Goal: Transaction & Acquisition: Book appointment/travel/reservation

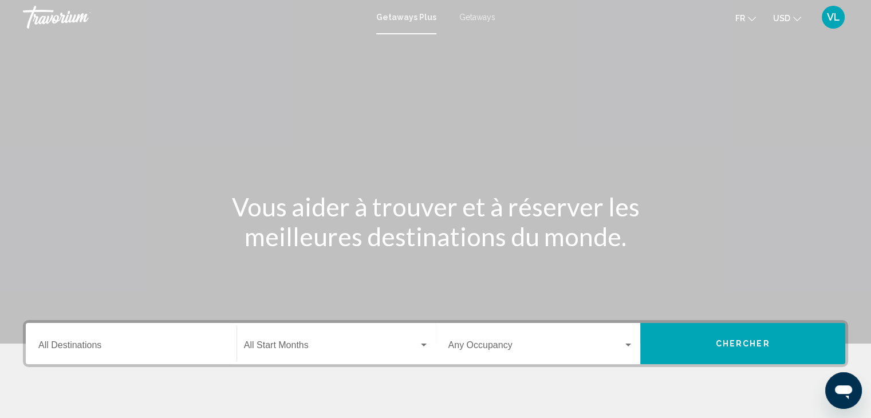
click at [145, 344] on input "Destination All Destinations" at bounding box center [131, 348] width 186 height 10
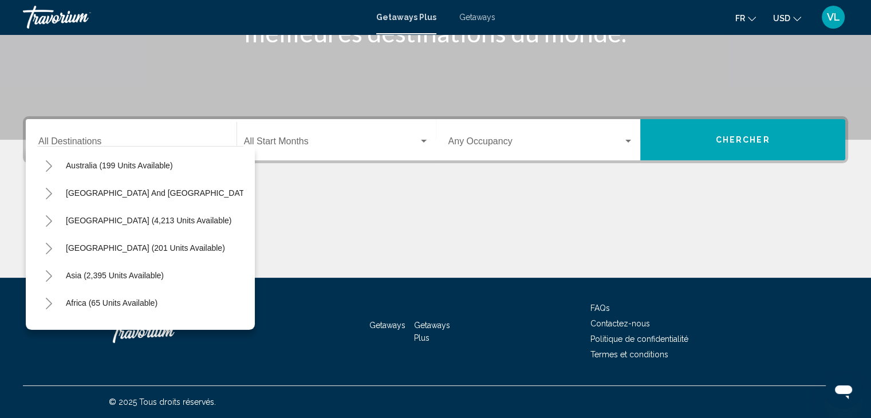
scroll to position [172, 0]
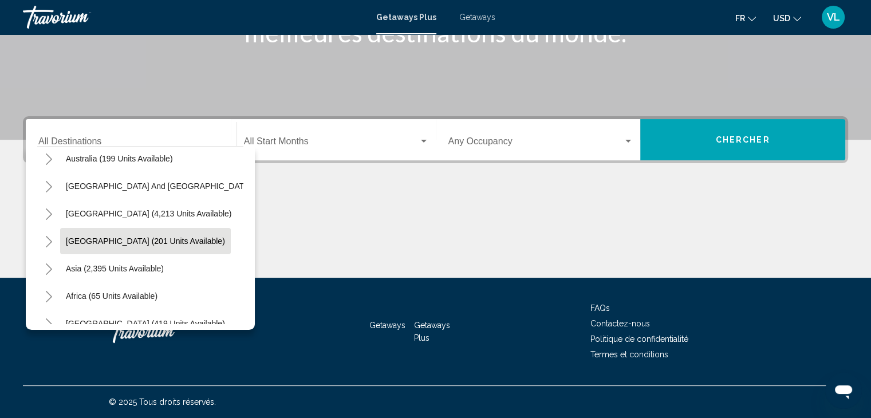
click at [126, 243] on span "Central America (201 units available)" at bounding box center [145, 241] width 159 height 9
type input "**********"
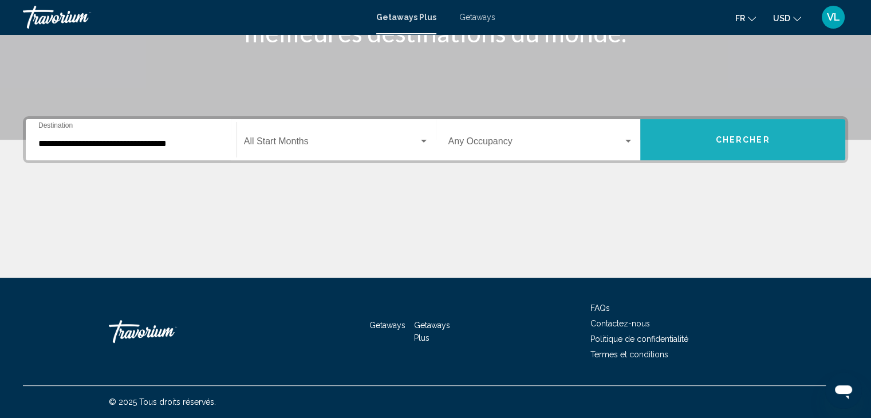
click at [741, 144] on span "Chercher" at bounding box center [743, 140] width 54 height 9
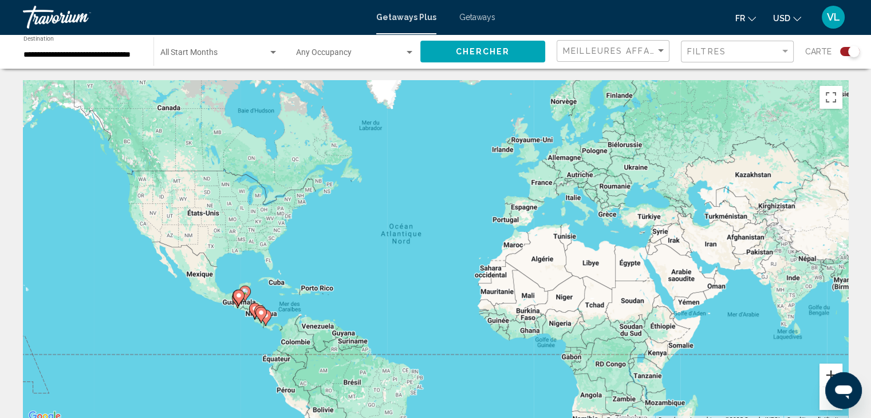
click at [825, 367] on button "Zoom avant" at bounding box center [831, 375] width 23 height 23
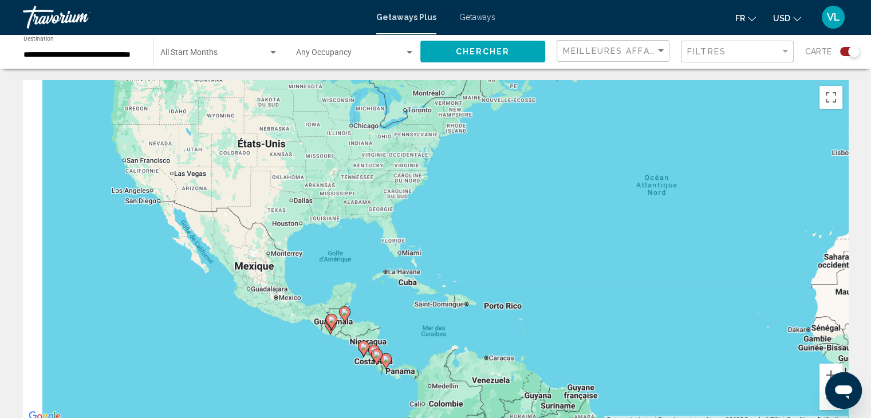
drag, startPoint x: 501, startPoint y: 308, endPoint x: 834, endPoint y: 261, distance: 336.0
click at [834, 261] on div "Pour activer le glissement du marqueur avec le clavier, appuyez sur Alt+Entrée.…" at bounding box center [435, 252] width 825 height 344
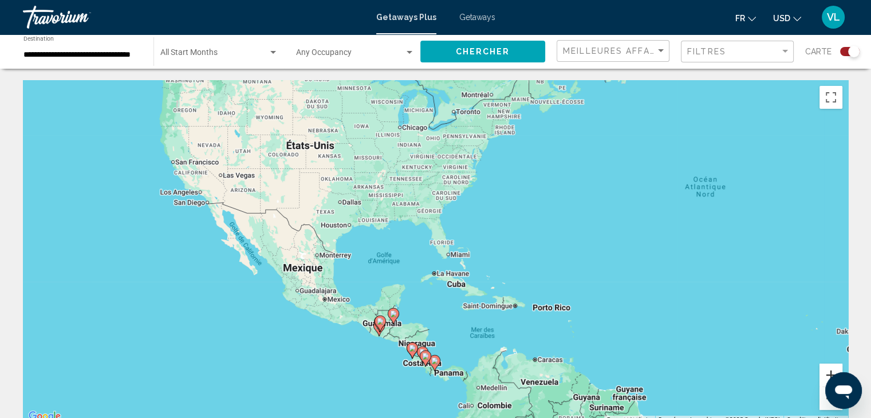
click at [831, 373] on button "Zoom avant" at bounding box center [831, 375] width 23 height 23
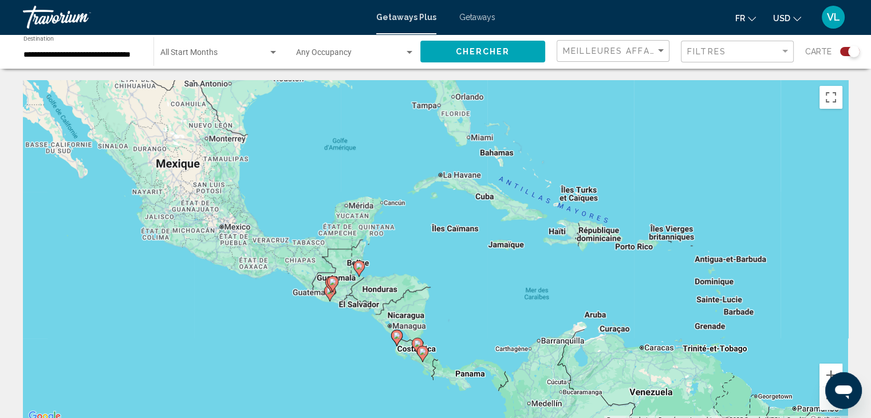
drag, startPoint x: 459, startPoint y: 285, endPoint x: 465, endPoint y: 221, distance: 65.0
click at [465, 221] on div "Pour activer le glissement du marqueur avec le clavier, appuyez sur Alt+Entrée.…" at bounding box center [435, 252] width 825 height 344
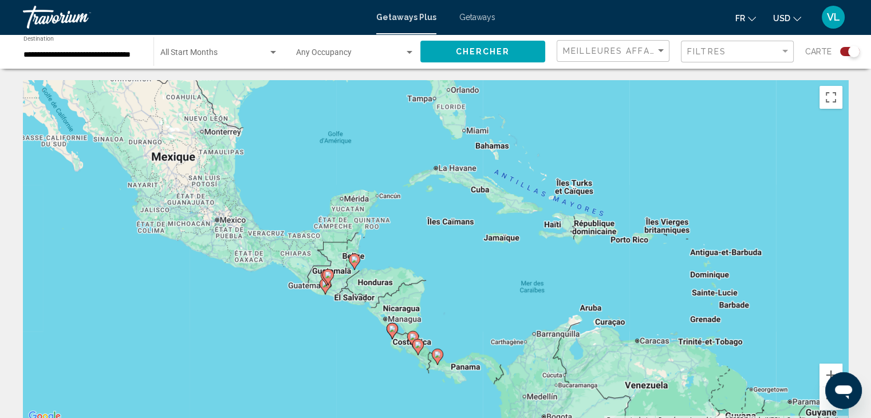
click at [438, 355] on image "Main content" at bounding box center [437, 354] width 7 height 7
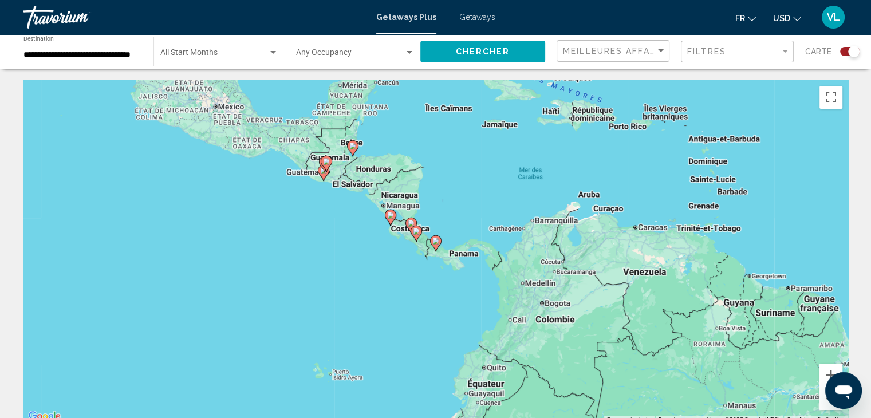
click at [434, 241] on image "Main content" at bounding box center [435, 241] width 7 height 7
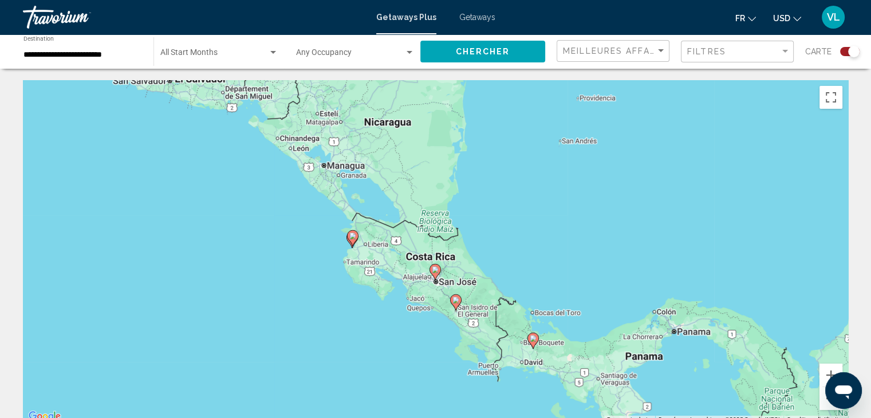
drag, startPoint x: 399, startPoint y: 204, endPoint x: 498, endPoint y: 303, distance: 140.1
click at [498, 303] on div "Pour activer le glissement du marqueur avec le clavier, appuyez sur Alt+Entrée.…" at bounding box center [435, 252] width 825 height 344
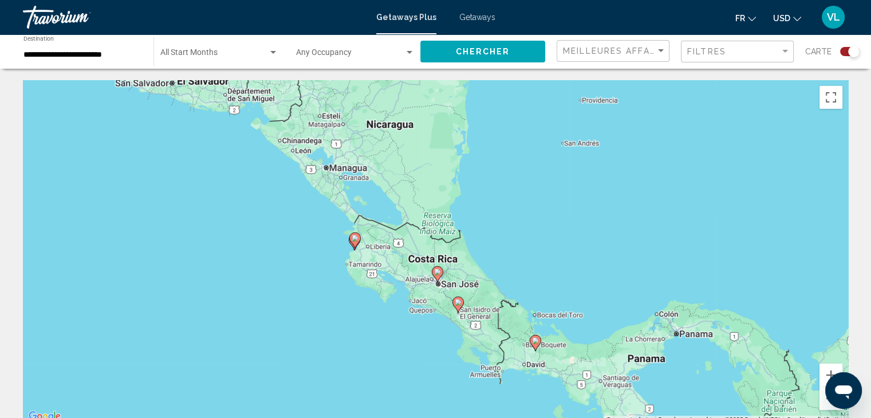
click at [354, 237] on image "Main content" at bounding box center [355, 238] width 7 height 7
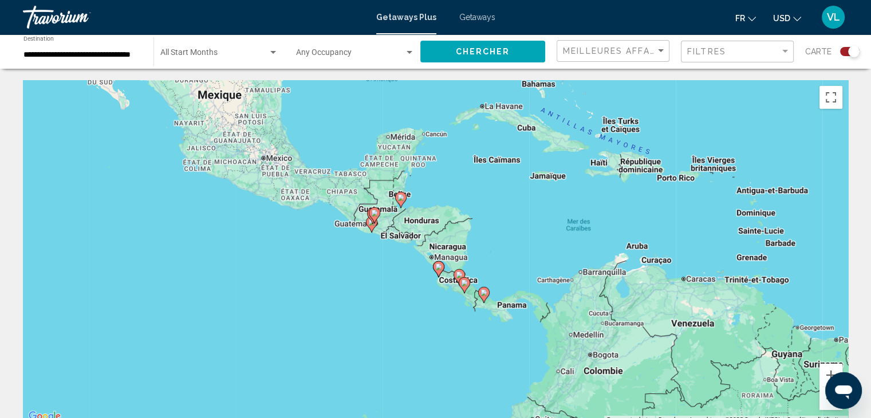
drag, startPoint x: 395, startPoint y: 191, endPoint x: 399, endPoint y: 226, distance: 34.6
click at [399, 226] on div "Pour activer le glissement du marqueur avec le clavier, appuyez sur Alt+Entrée.…" at bounding box center [435, 252] width 825 height 344
click at [401, 202] on icon "Main content" at bounding box center [400, 199] width 10 height 15
type input "**********"
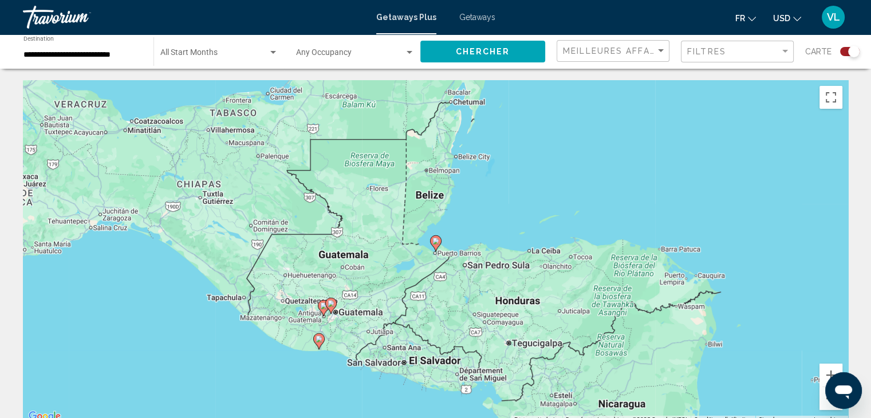
click at [434, 245] on icon "Main content" at bounding box center [435, 243] width 10 height 15
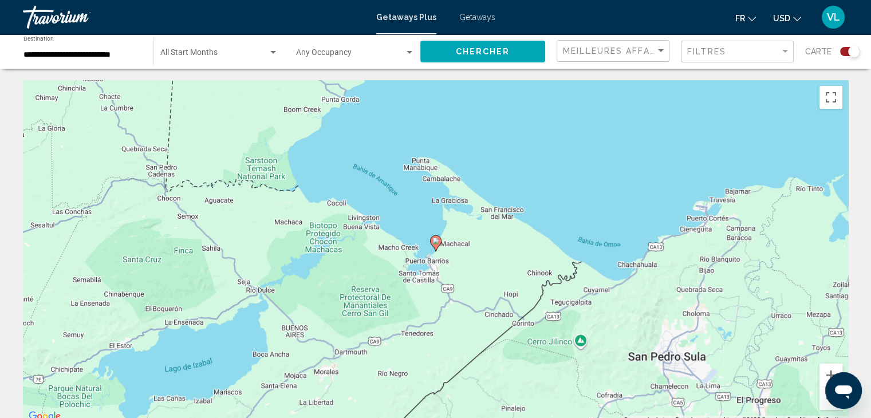
click at [434, 239] on image "Main content" at bounding box center [435, 241] width 7 height 7
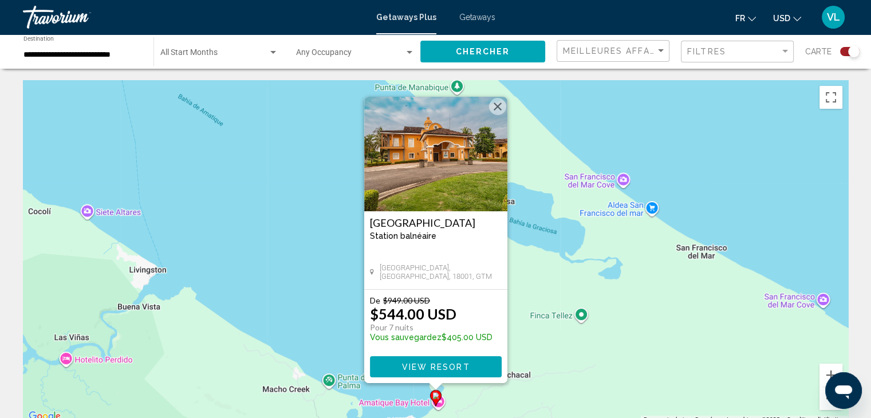
click at [453, 365] on span "View Resort" at bounding box center [436, 367] width 68 height 9
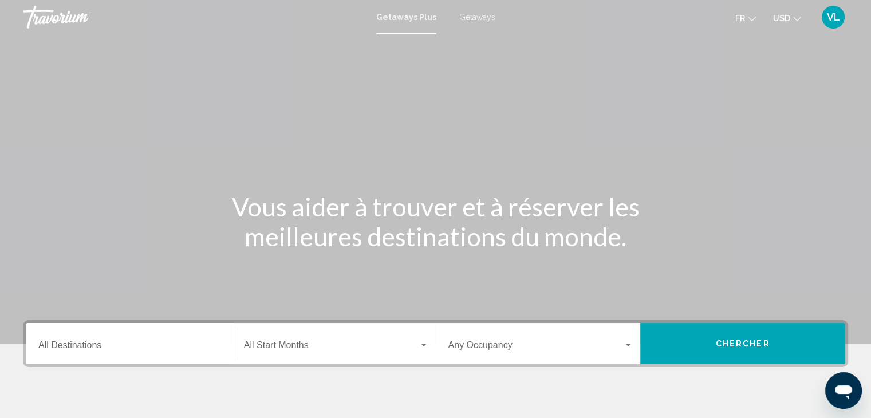
click at [778, 21] on span "USD" at bounding box center [781, 18] width 17 height 9
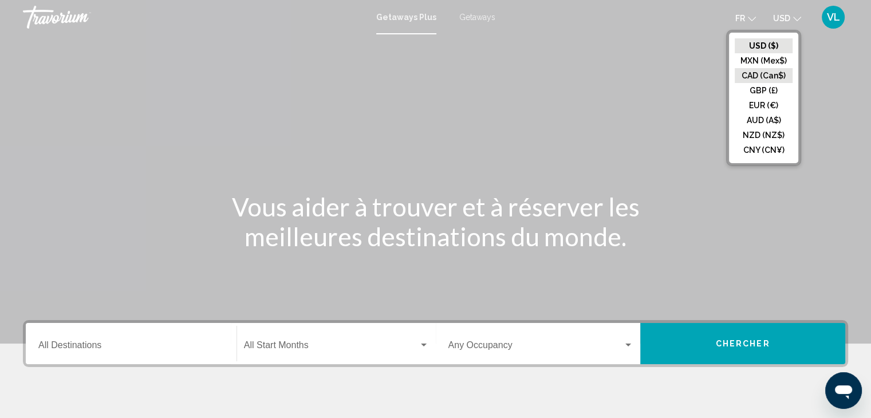
click at [757, 77] on button "CAD (Can$)" at bounding box center [764, 75] width 58 height 15
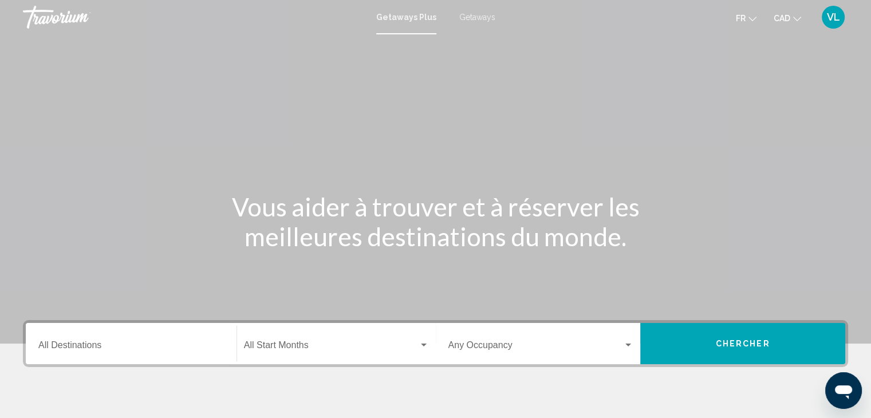
click at [477, 17] on span "Getaways" at bounding box center [477, 17] width 36 height 9
click at [82, 337] on div "Destination All Destinations" at bounding box center [131, 344] width 186 height 36
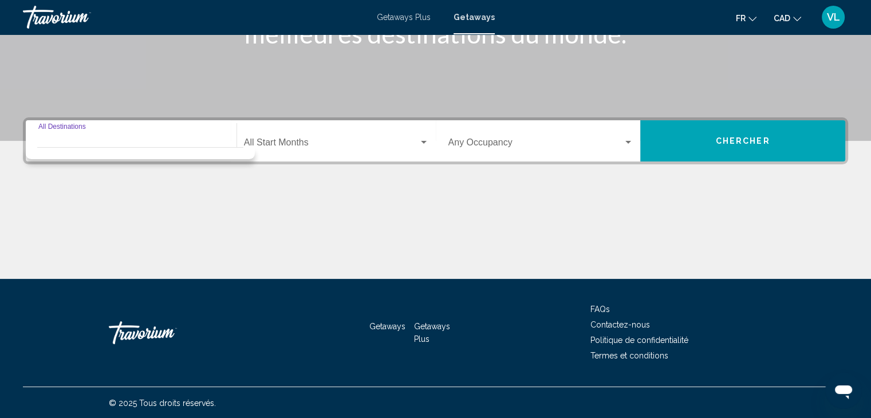
scroll to position [204, 0]
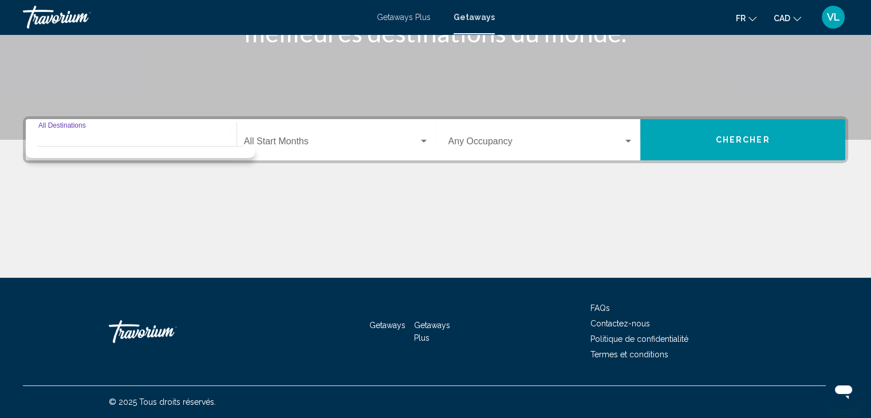
click at [174, 131] on div "Destination All Destinations" at bounding box center [131, 140] width 186 height 36
click at [82, 121] on mat-form-field "Destination All Destinations" at bounding box center [131, 140] width 199 height 41
click at [77, 139] on input "Destination All Destinations" at bounding box center [131, 144] width 186 height 10
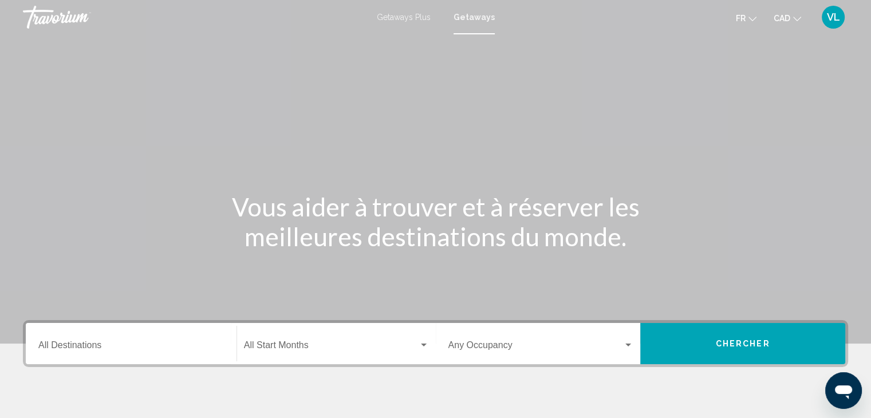
click at [61, 335] on div "Destination All Destinations" at bounding box center [131, 344] width 186 height 36
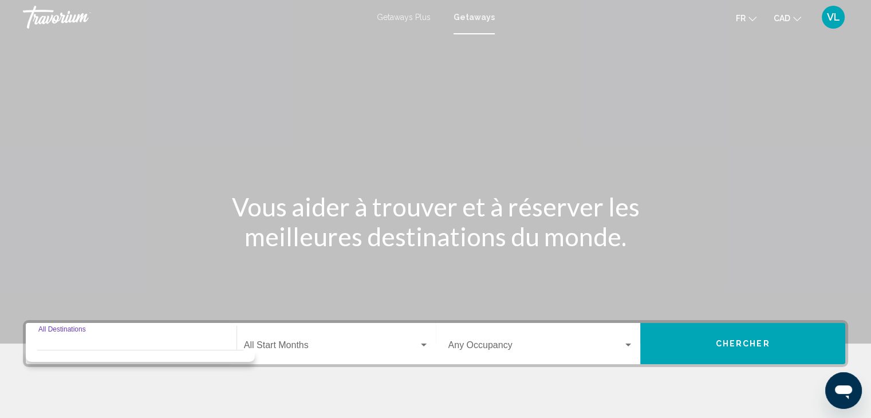
scroll to position [72, 0]
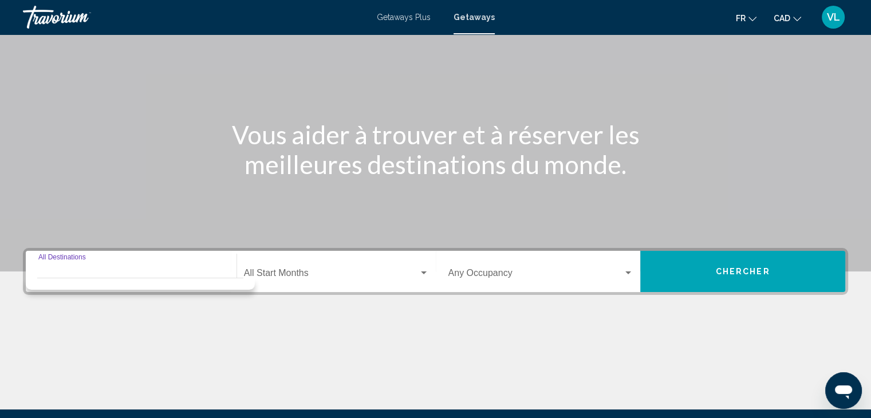
click at [180, 282] on div "Search widget" at bounding box center [140, 281] width 206 height 6
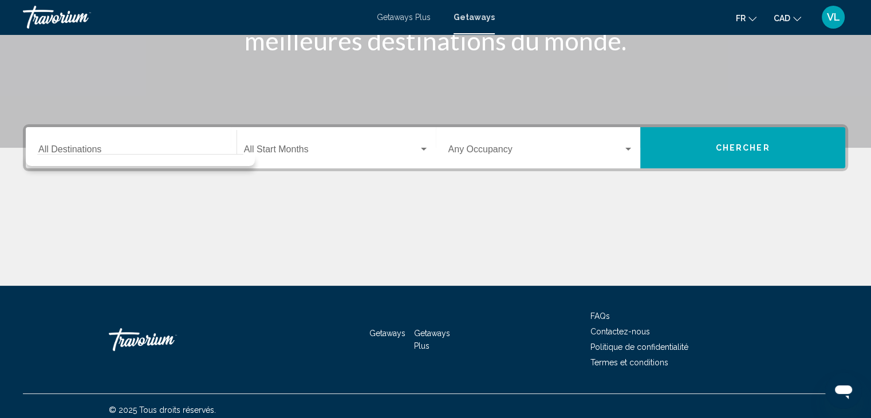
scroll to position [204, 0]
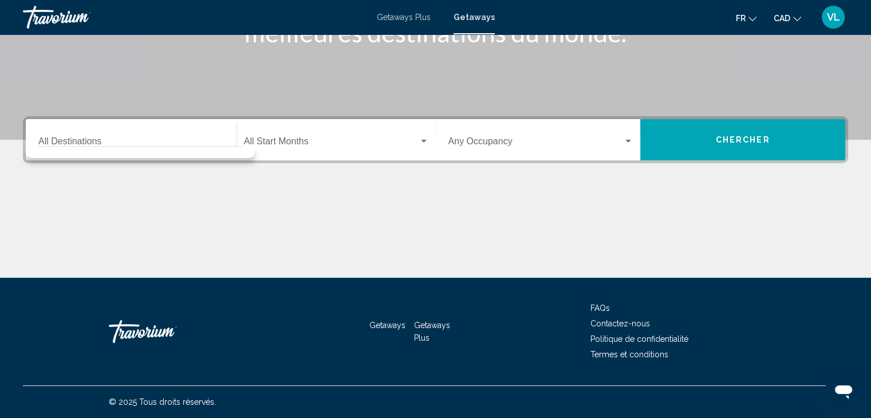
click at [108, 137] on div "Destination All Destinations" at bounding box center [131, 140] width 186 height 36
click at [46, 136] on div "Destination All Destinations" at bounding box center [131, 140] width 186 height 36
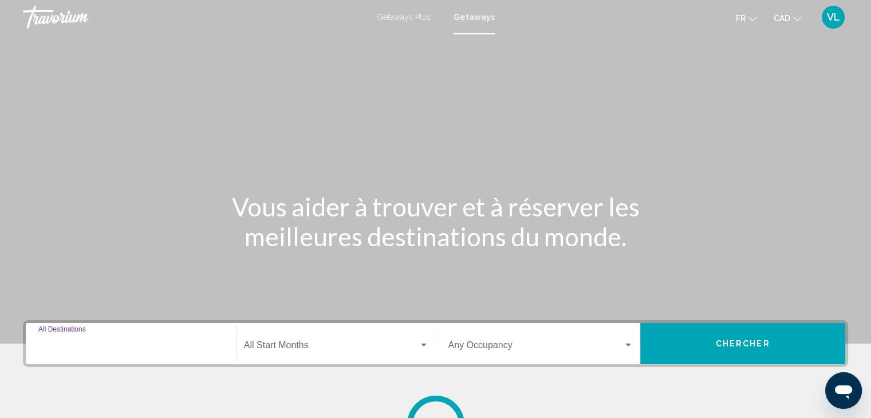
click at [82, 343] on input "Destination All Destinations" at bounding box center [131, 348] width 186 height 10
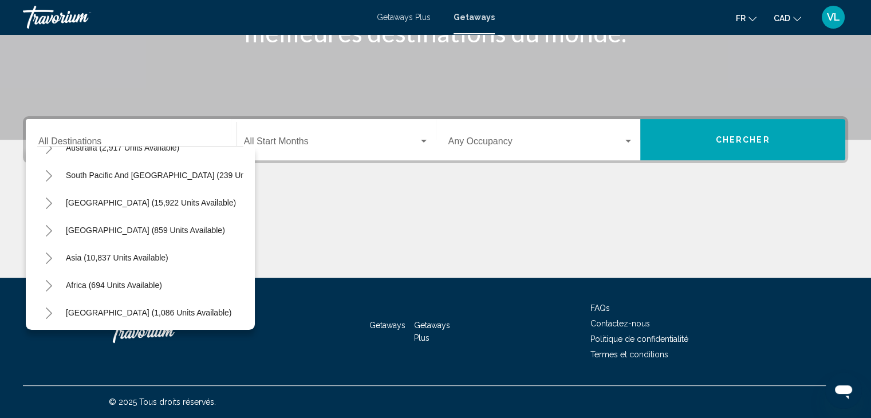
scroll to position [186, 0]
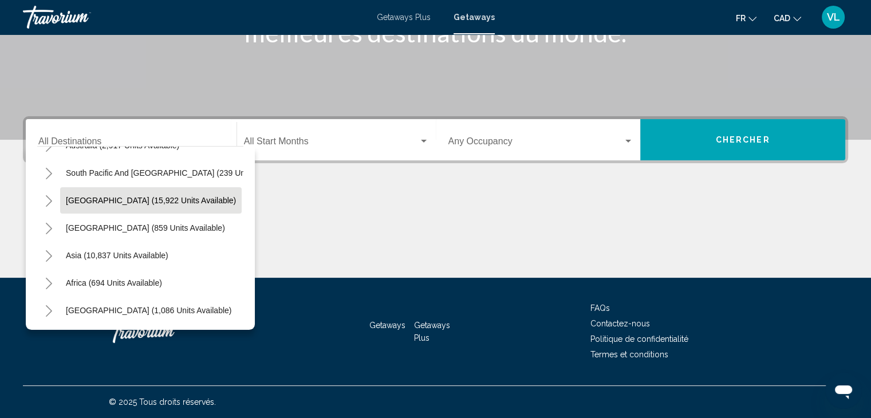
click at [123, 203] on span "[GEOGRAPHIC_DATA] (15,922 units available)" at bounding box center [151, 200] width 170 height 9
type input "**********"
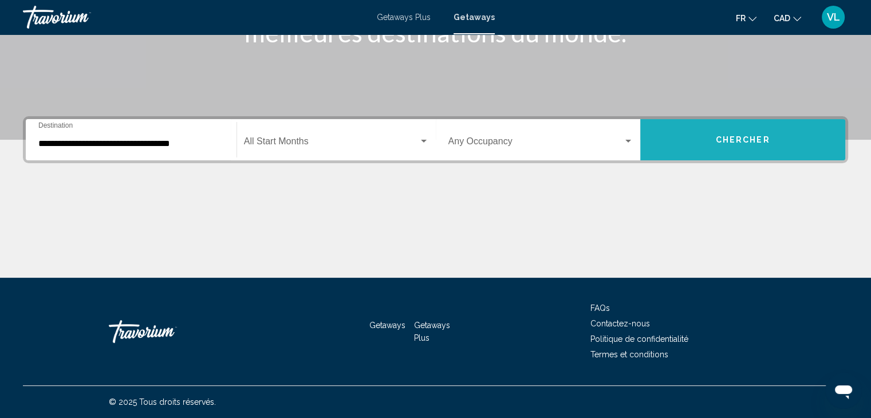
click at [740, 138] on span "Chercher" at bounding box center [743, 140] width 54 height 9
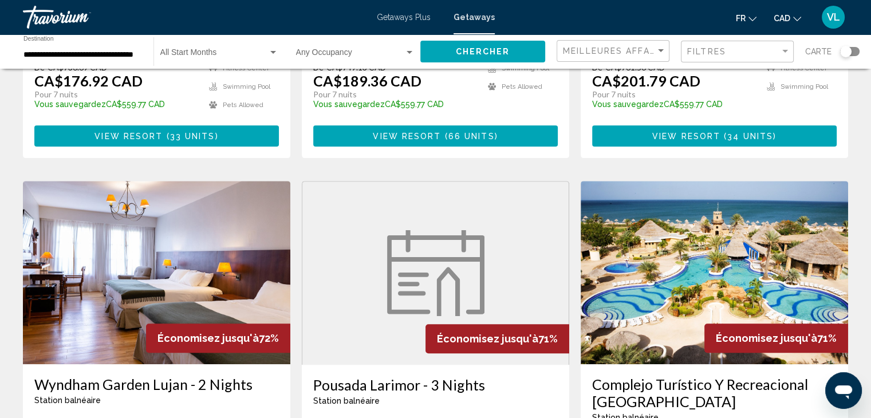
scroll to position [394, 0]
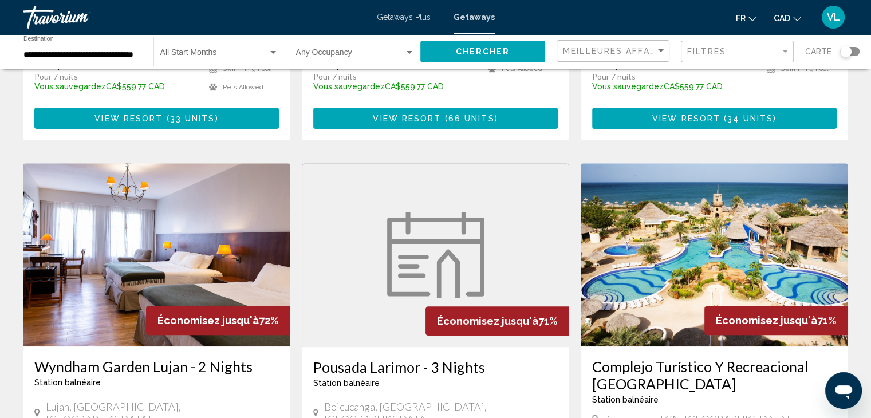
click at [637, 235] on img "Main content" at bounding box center [715, 254] width 268 height 183
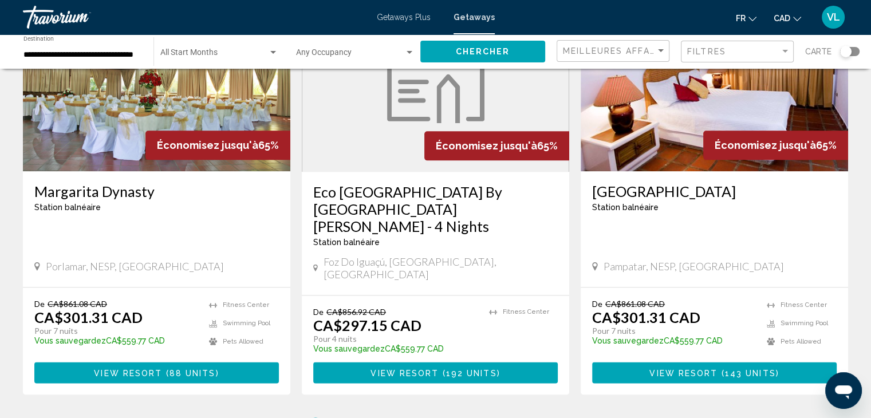
scroll to position [1393, 0]
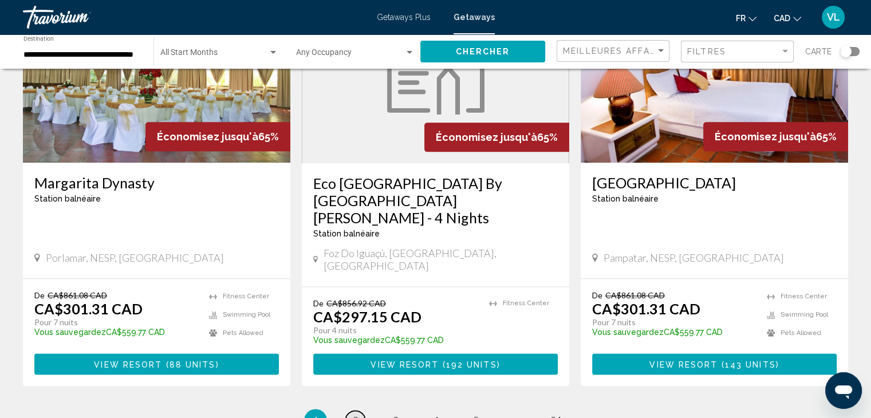
click at [354, 414] on span "2" at bounding box center [356, 420] width 6 height 13
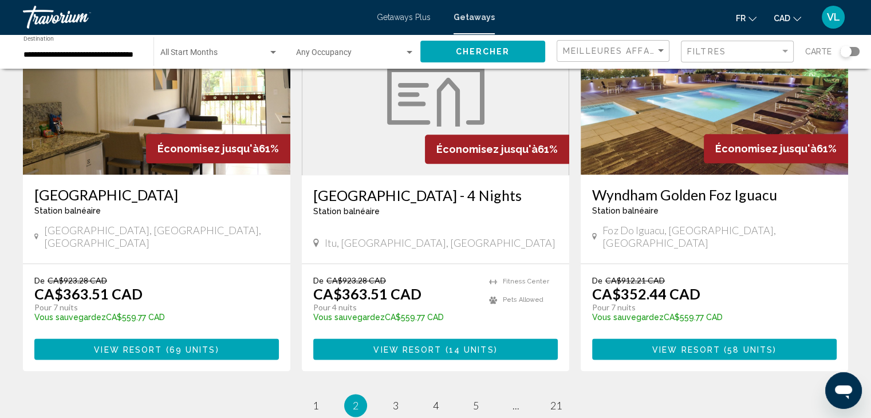
scroll to position [1340, 0]
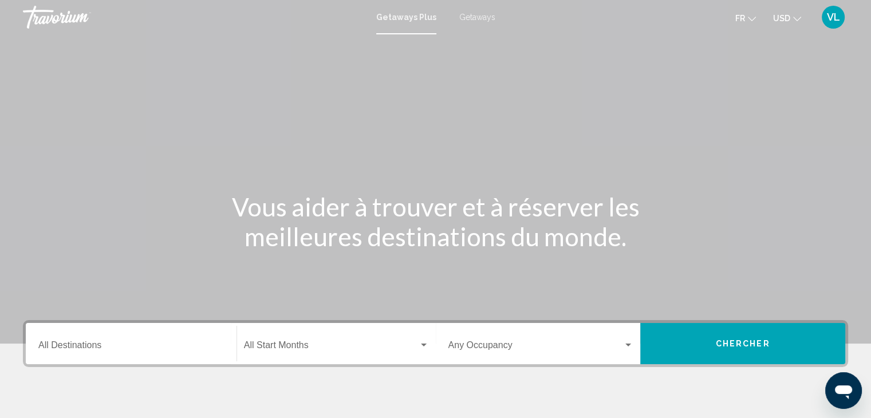
click at [473, 14] on span "Getaways" at bounding box center [477, 17] width 36 height 9
click at [149, 340] on div "Destination All Destinations" at bounding box center [131, 344] width 186 height 36
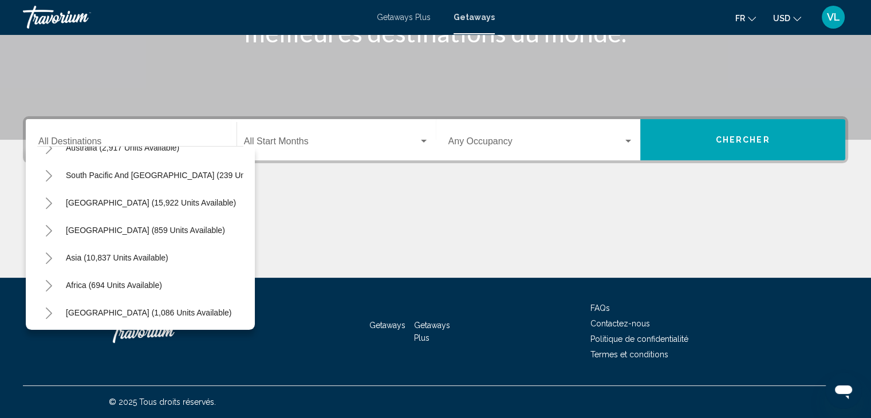
scroll to position [185, 0]
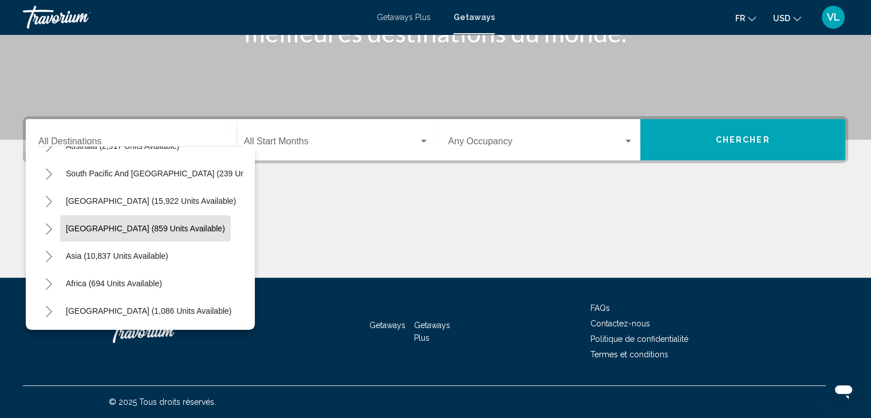
click at [143, 230] on span "[GEOGRAPHIC_DATA] (859 units available)" at bounding box center [145, 228] width 159 height 9
type input "**********"
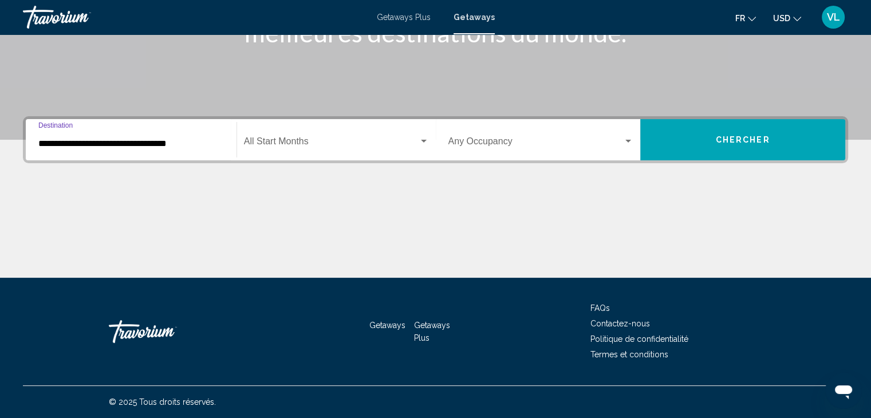
click at [732, 142] on span "Chercher" at bounding box center [743, 140] width 54 height 9
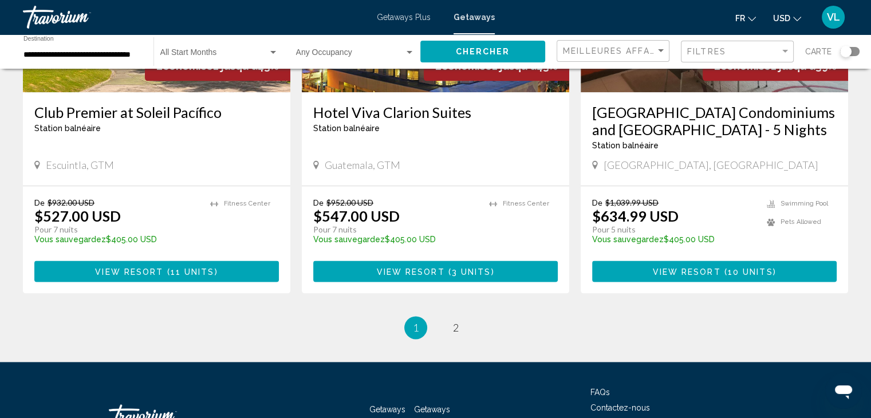
scroll to position [1465, 0]
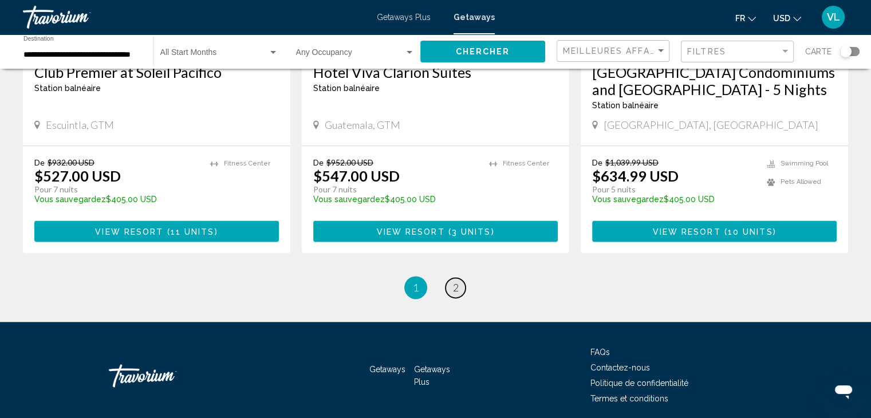
click at [455, 281] on span "2" at bounding box center [456, 287] width 6 height 13
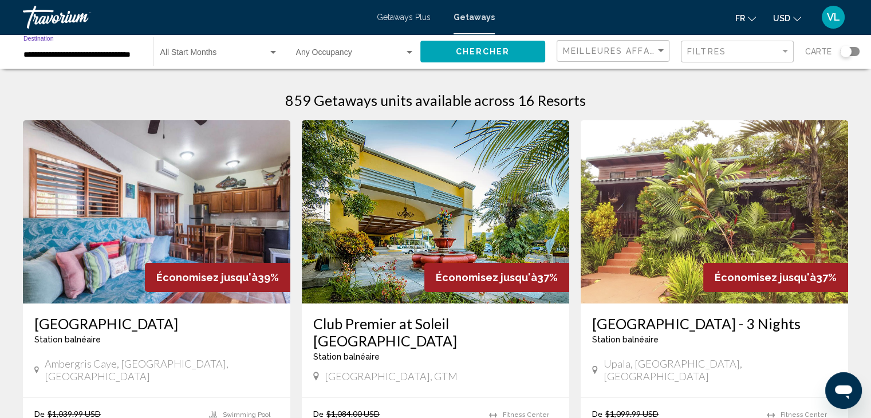
click at [117, 52] on input "**********" at bounding box center [82, 54] width 119 height 9
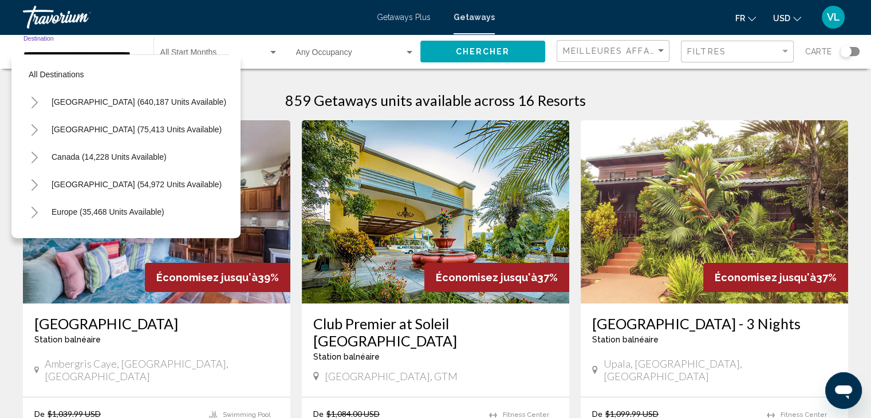
scroll to position [182, 0]
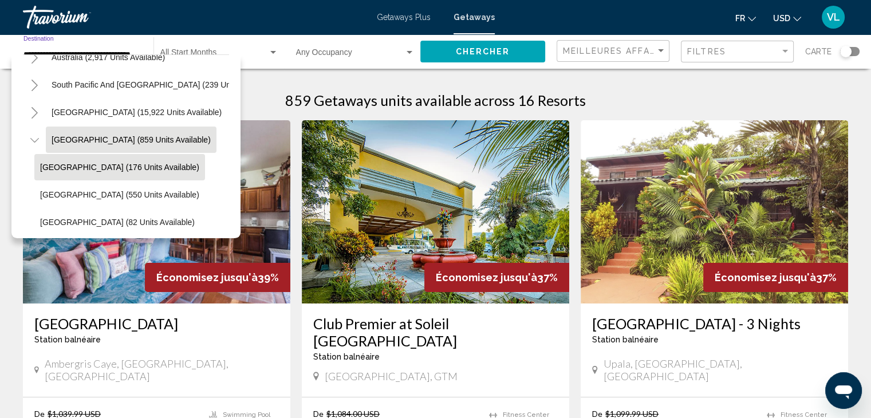
click at [97, 163] on span "Belize (176 units available)" at bounding box center [119, 167] width 159 height 9
type input "**********"
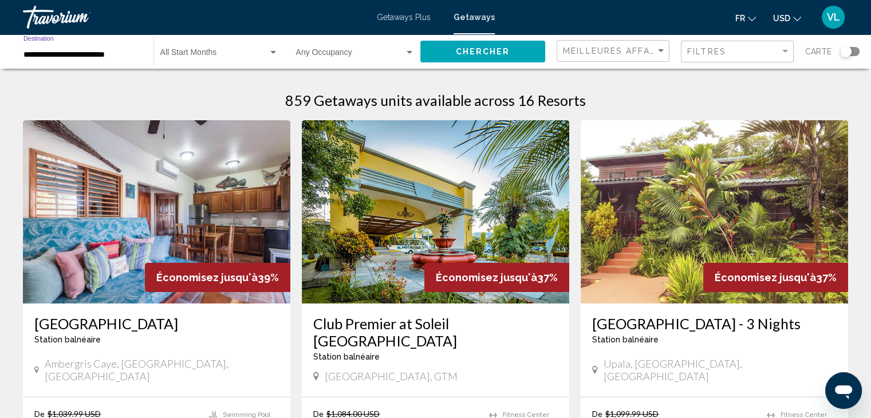
click at [505, 48] on span "Chercher" at bounding box center [483, 52] width 54 height 9
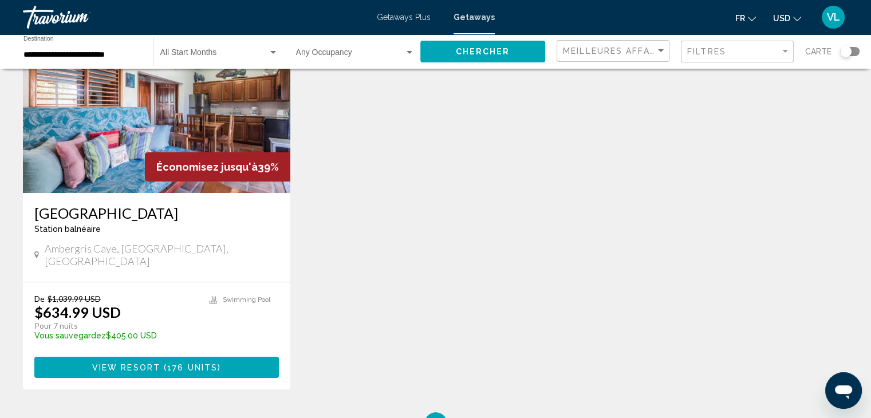
scroll to position [103, 0]
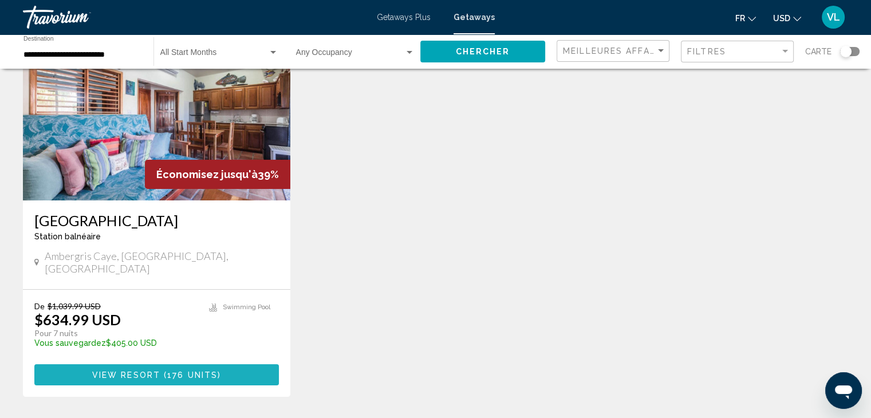
click at [174, 371] on span "176 units" at bounding box center [192, 375] width 50 height 9
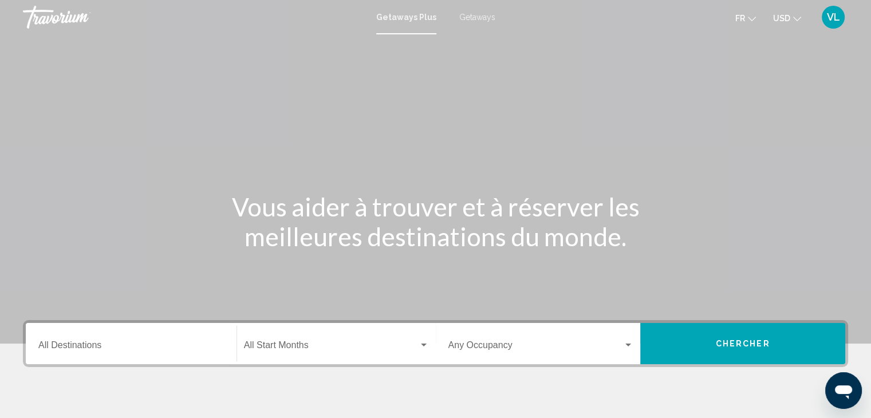
click at [114, 339] on div "Destination All Destinations" at bounding box center [131, 344] width 186 height 36
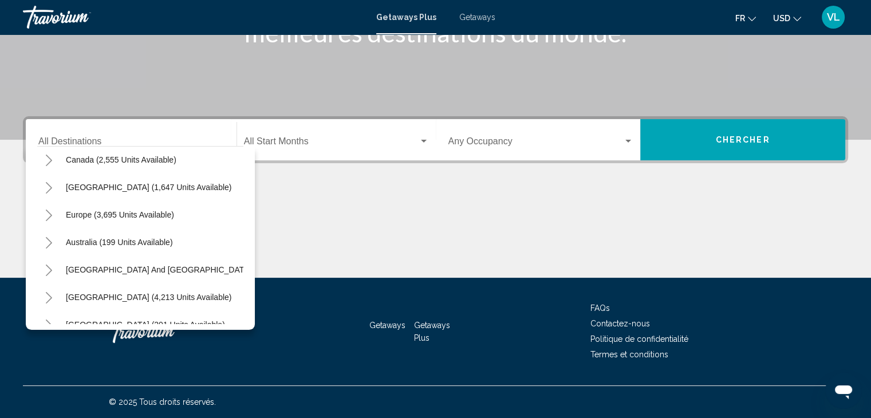
scroll to position [116, 0]
click at [54, 188] on button "Toggle Europe (3,695 units available)" at bounding box center [48, 187] width 23 height 23
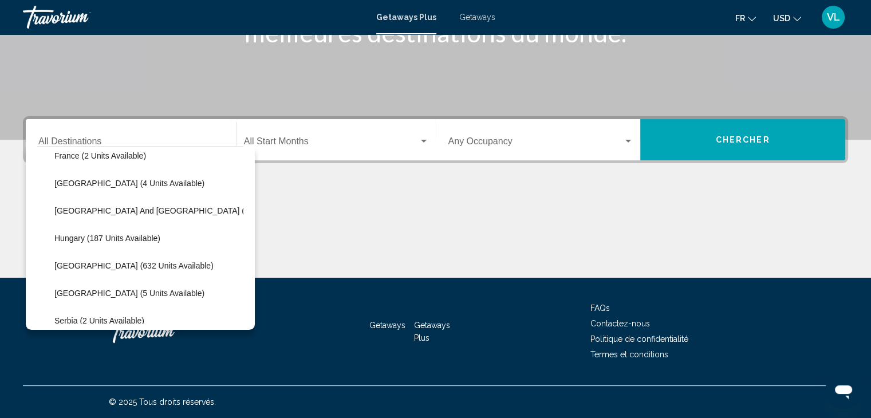
scroll to position [318, 0]
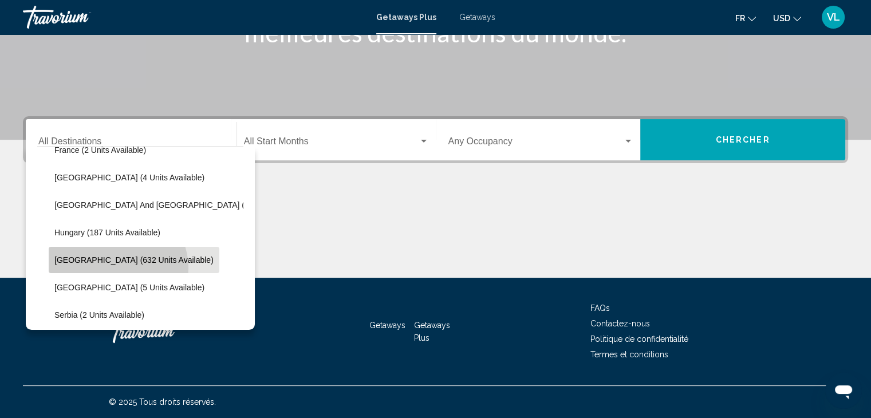
click at [117, 268] on button "[GEOGRAPHIC_DATA] (632 units available)" at bounding box center [134, 260] width 171 height 26
type input "**********"
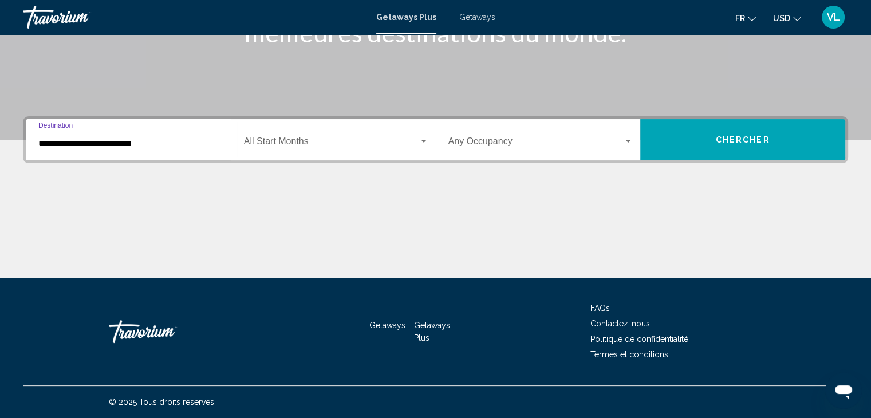
click at [412, 139] on span "Search widget" at bounding box center [331, 144] width 175 height 10
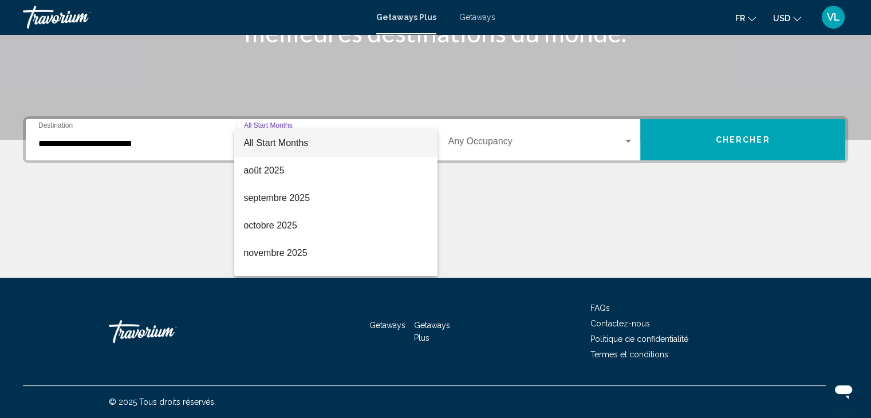
click at [412, 138] on span "All Start Months" at bounding box center [335, 142] width 185 height 27
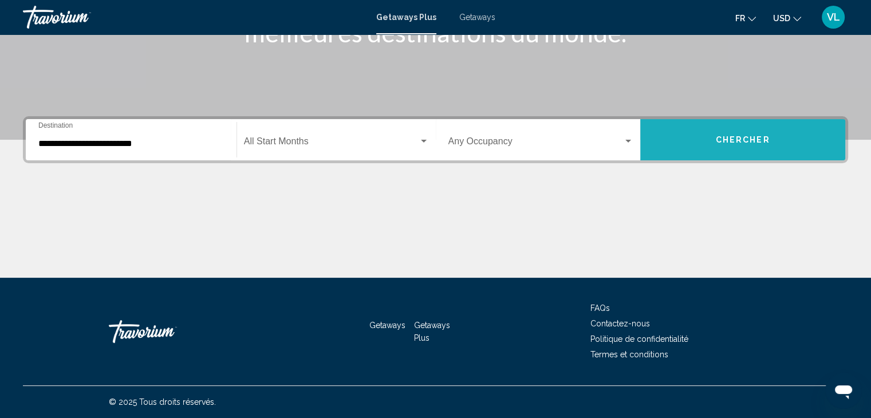
click at [750, 133] on button "Chercher" at bounding box center [742, 139] width 205 height 41
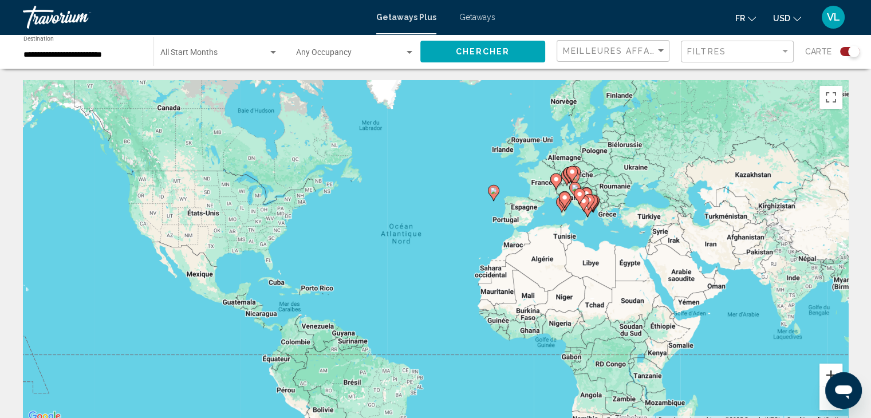
click at [824, 367] on button "Zoom avant" at bounding box center [831, 375] width 23 height 23
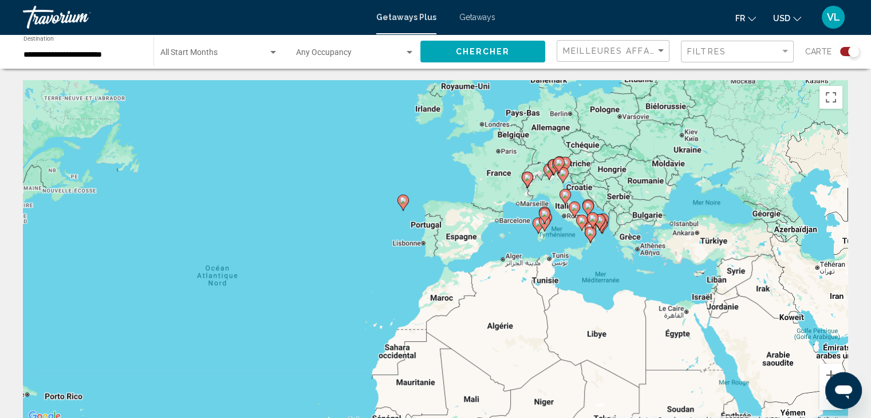
drag, startPoint x: 774, startPoint y: 201, endPoint x: 619, endPoint y: 266, distance: 168.4
click at [619, 266] on div "Pour activer le glissement du marqueur avec le clavier, appuyez sur Alt+Entrée.…" at bounding box center [435, 252] width 825 height 344
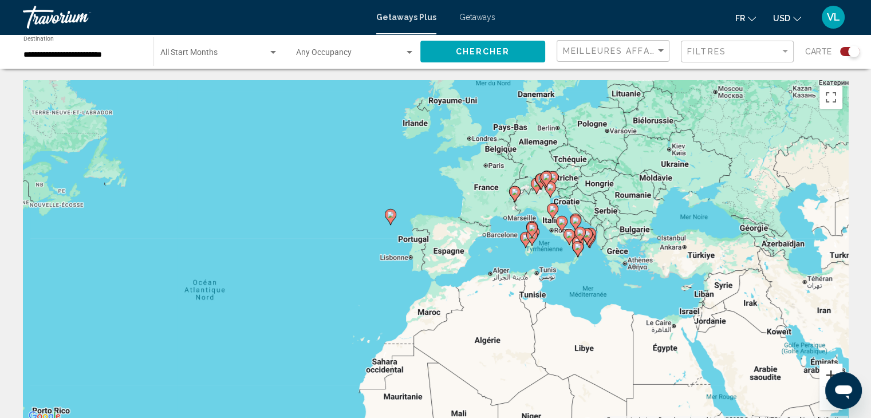
click at [825, 369] on button "Zoom avant" at bounding box center [831, 375] width 23 height 23
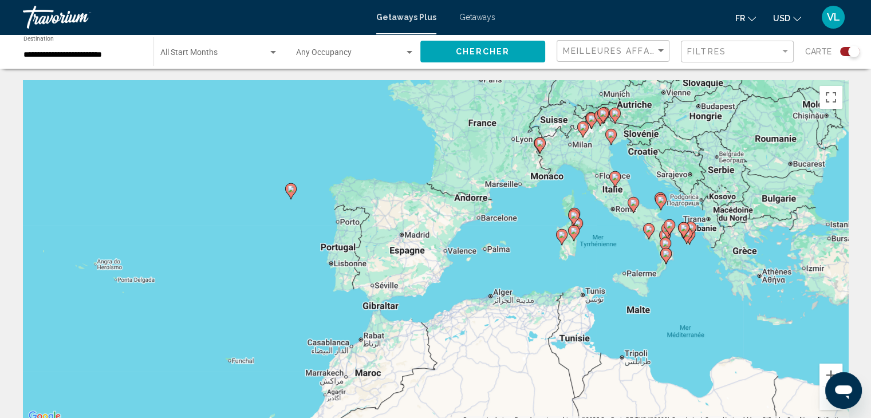
drag, startPoint x: 695, startPoint y: 301, endPoint x: 641, endPoint y: 303, distance: 54.5
click at [641, 303] on div "Pour activer le glissement du marqueur avec le clavier, appuyez sur Alt+Entrée.…" at bounding box center [435, 252] width 825 height 344
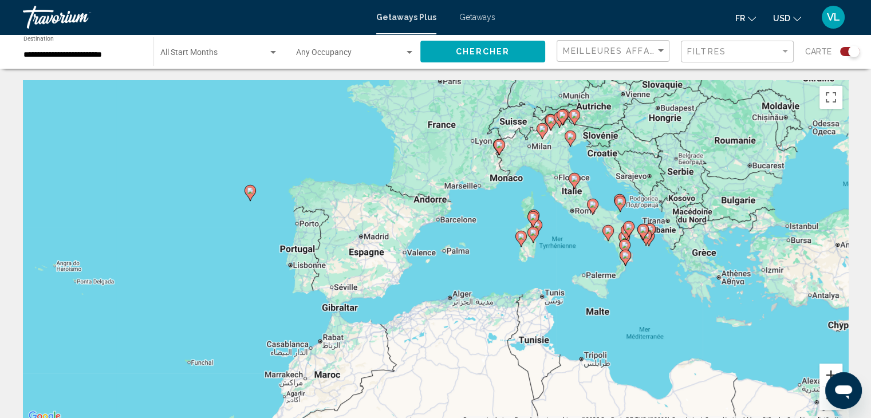
click at [831, 369] on button "Zoom avant" at bounding box center [831, 375] width 23 height 23
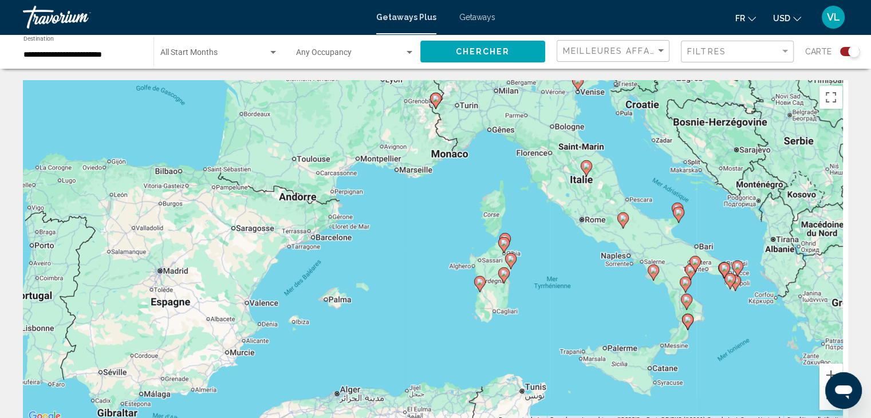
drag, startPoint x: 715, startPoint y: 265, endPoint x: 585, endPoint y: 317, distance: 140.4
click at [585, 317] on div "Pour activer le glissement du marqueur avec le clavier, appuyez sur Alt+Entrée.…" at bounding box center [435, 252] width 825 height 344
click at [825, 371] on button "Zoom avant" at bounding box center [831, 375] width 23 height 23
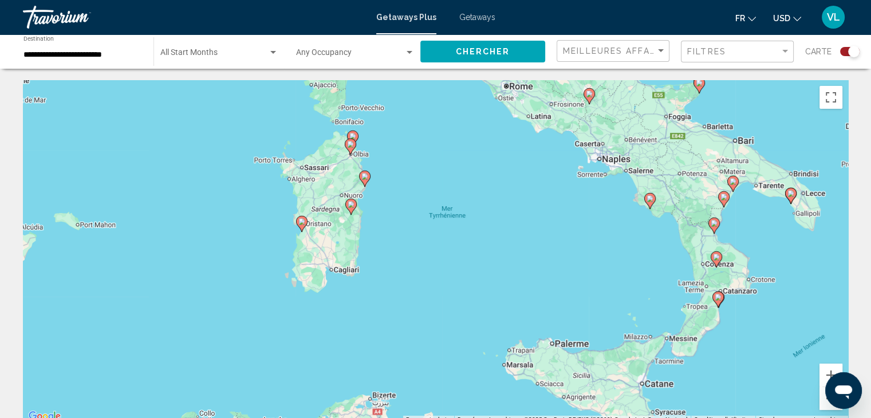
drag, startPoint x: 722, startPoint y: 326, endPoint x: 499, endPoint y: 223, distance: 245.3
click at [499, 223] on div "Pour activer le glissement du marqueur avec le clavier, appuyez sur Alt+Entrée.…" at bounding box center [435, 252] width 825 height 344
click at [713, 296] on icon "Main content" at bounding box center [718, 298] width 10 height 15
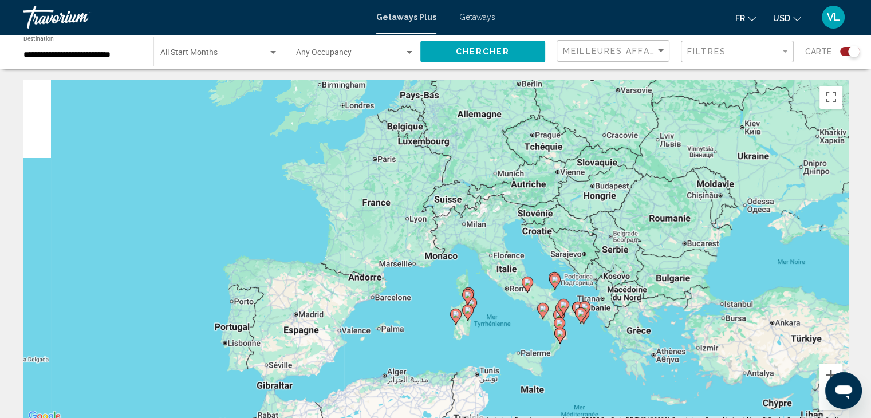
drag, startPoint x: 431, startPoint y: 188, endPoint x: 567, endPoint y: 292, distance: 170.8
click at [567, 292] on div "Pour naviguer, utilisez les touches fléchées. Pour activer le glissement du mar…" at bounding box center [435, 252] width 825 height 344
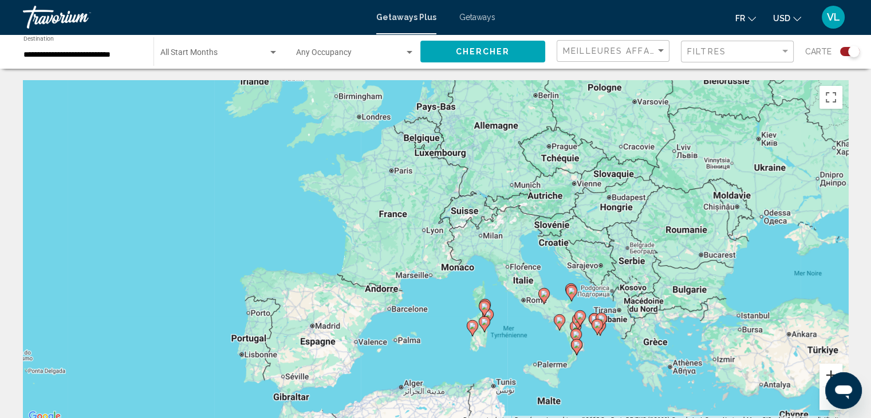
click at [828, 372] on button "Zoom avant" at bounding box center [831, 375] width 23 height 23
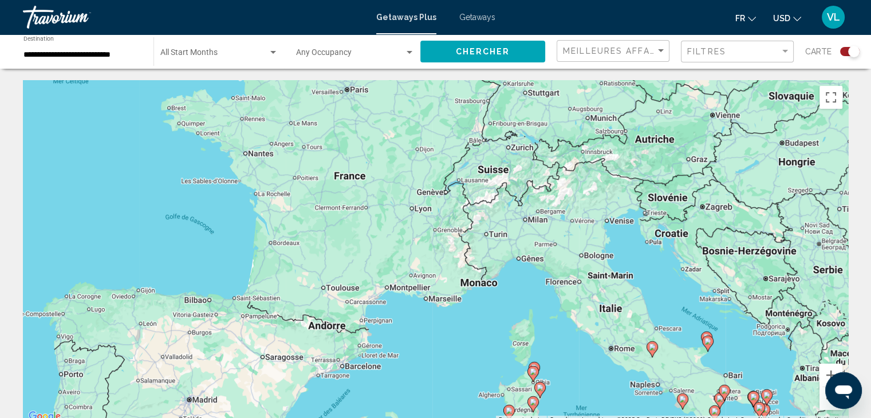
click at [651, 349] on image "Main content" at bounding box center [652, 347] width 7 height 7
type input "**********"
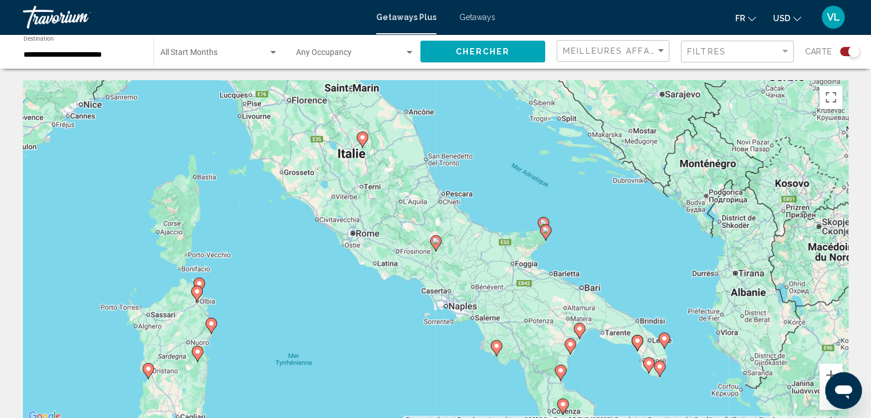
click at [363, 138] on image "Main content" at bounding box center [362, 137] width 7 height 7
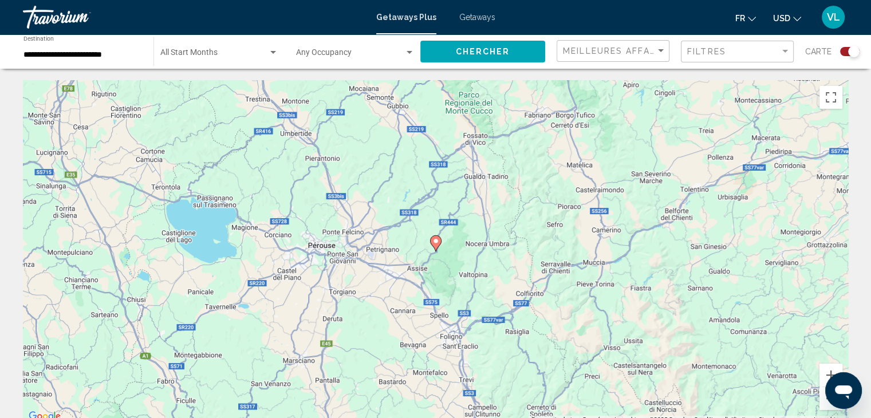
click at [436, 243] on image "Main content" at bounding box center [435, 241] width 7 height 7
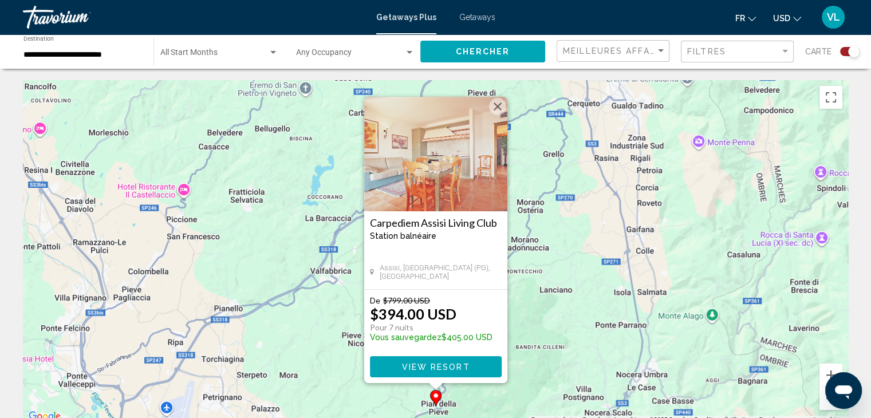
click at [496, 110] on button "Fermer" at bounding box center [497, 106] width 17 height 17
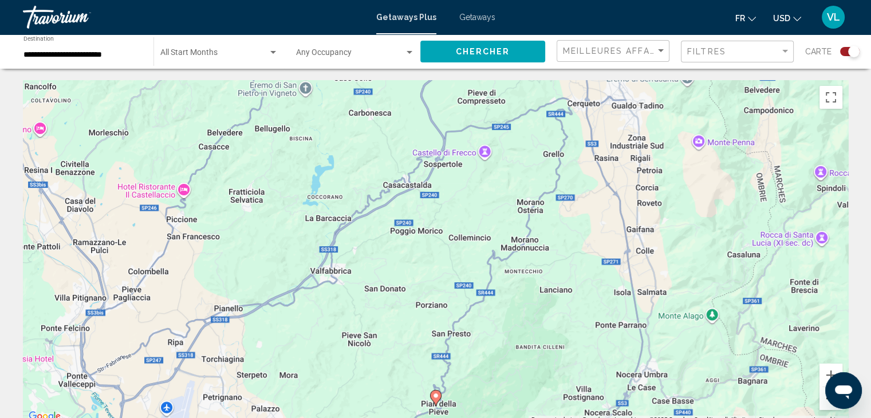
click at [823, 404] on button "Zoom arrière" at bounding box center [831, 398] width 23 height 23
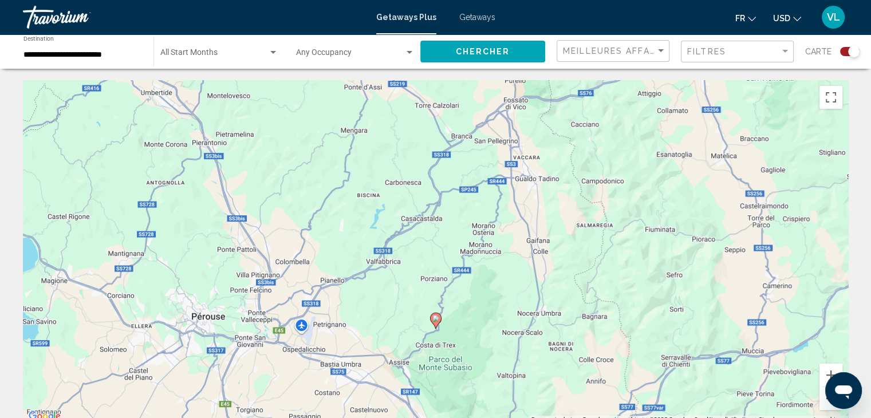
click at [823, 404] on button "Zoom arrière" at bounding box center [831, 398] width 23 height 23
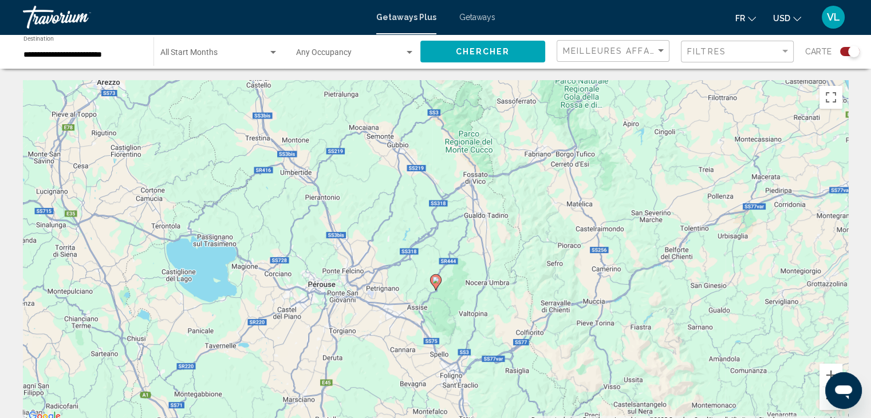
click at [823, 404] on button "Zoom arrière" at bounding box center [831, 398] width 23 height 23
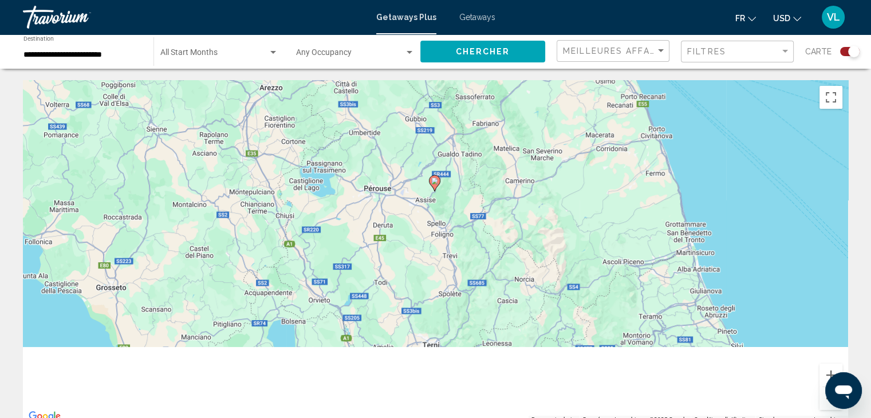
drag, startPoint x: 458, startPoint y: 231, endPoint x: 463, endPoint y: 177, distance: 54.6
click at [463, 177] on div "Pour activer le glissement du marqueur avec le clavier, appuyez sur Alt+Entrée.…" at bounding box center [435, 252] width 825 height 344
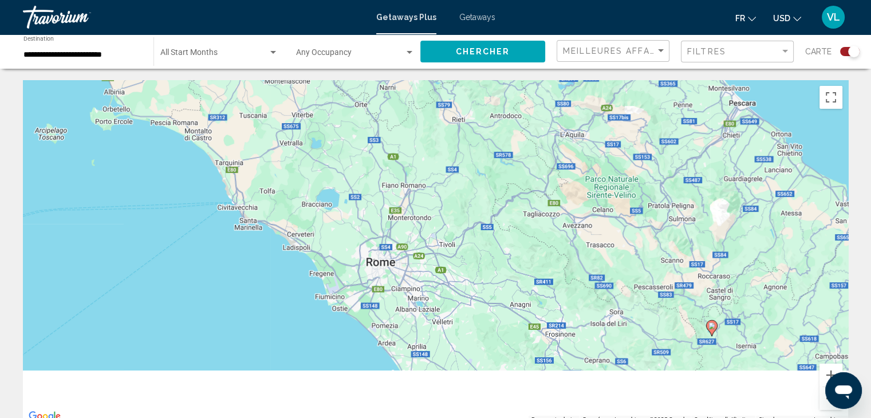
drag, startPoint x: 461, startPoint y: 269, endPoint x: 431, endPoint y: 122, distance: 149.5
click at [431, 122] on div "Pour activer le glissement du marqueur avec le clavier, appuyez sur Alt+Entrée.…" at bounding box center [435, 252] width 825 height 344
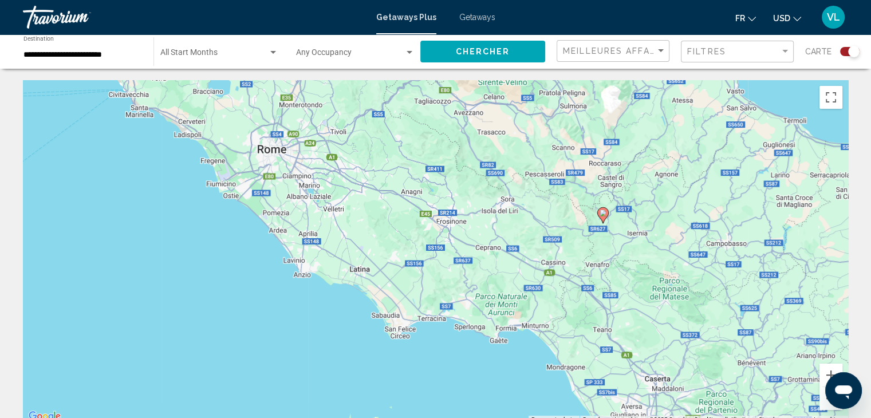
drag, startPoint x: 593, startPoint y: 278, endPoint x: 390, endPoint y: 203, distance: 217.1
click at [390, 203] on div "Pour activer le glissement du marqueur avec le clavier, appuyez sur Alt+Entrée.…" at bounding box center [435, 252] width 825 height 344
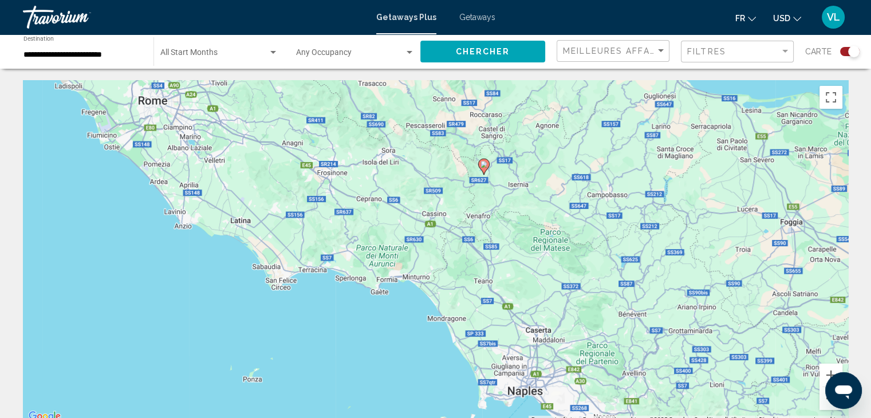
drag, startPoint x: 554, startPoint y: 319, endPoint x: 439, endPoint y: 141, distance: 212.0
click at [439, 141] on div "Pour activer le glissement du marqueur avec le clavier, appuyez sur Alt+Entrée.…" at bounding box center [435, 252] width 825 height 344
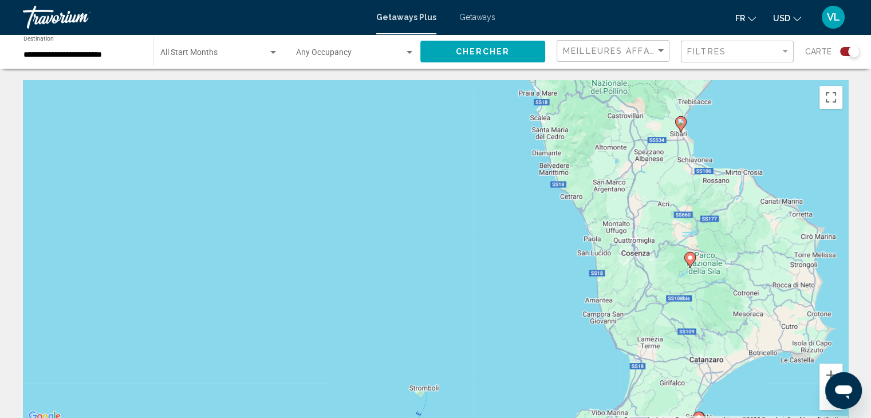
drag, startPoint x: 657, startPoint y: 219, endPoint x: 672, endPoint y: 133, distance: 87.2
click at [672, 133] on div "Pour activer le glissement du marqueur avec le clavier, appuyez sur Alt+Entrée.…" at bounding box center [435, 252] width 825 height 344
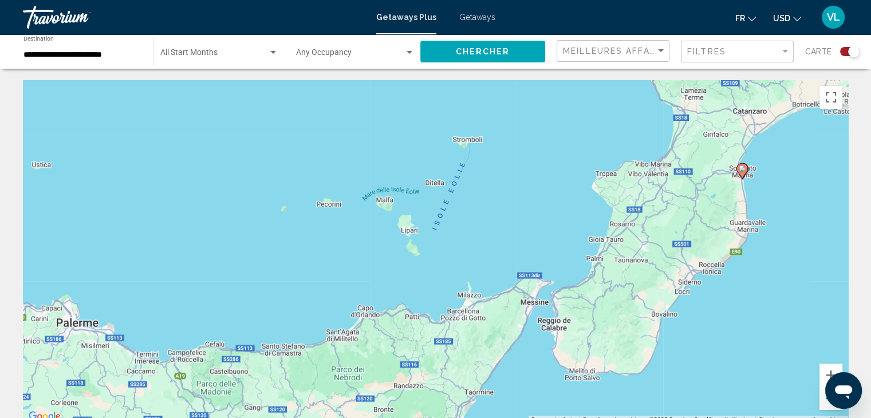
drag, startPoint x: 653, startPoint y: 245, endPoint x: 658, endPoint y: 180, distance: 64.9
click at [658, 180] on div "Pour activer le glissement du marqueur avec le clavier, appuyez sur Alt+Entrée.…" at bounding box center [435, 252] width 825 height 344
click at [738, 170] on icon "Main content" at bounding box center [742, 170] width 10 height 15
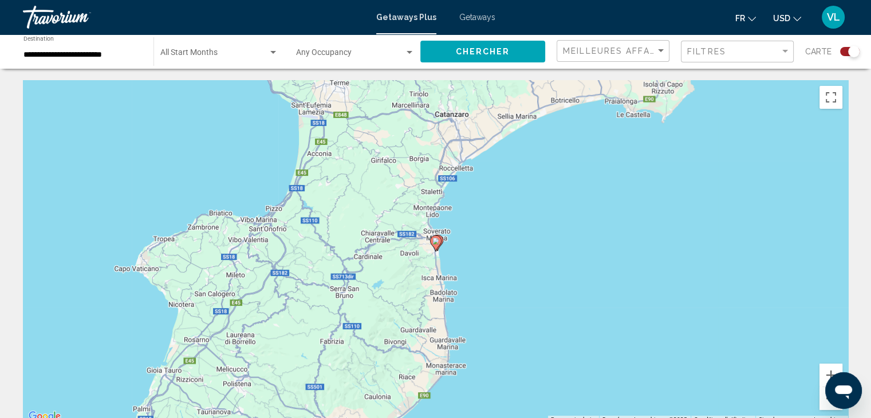
click at [433, 242] on image "Main content" at bounding box center [435, 241] width 7 height 7
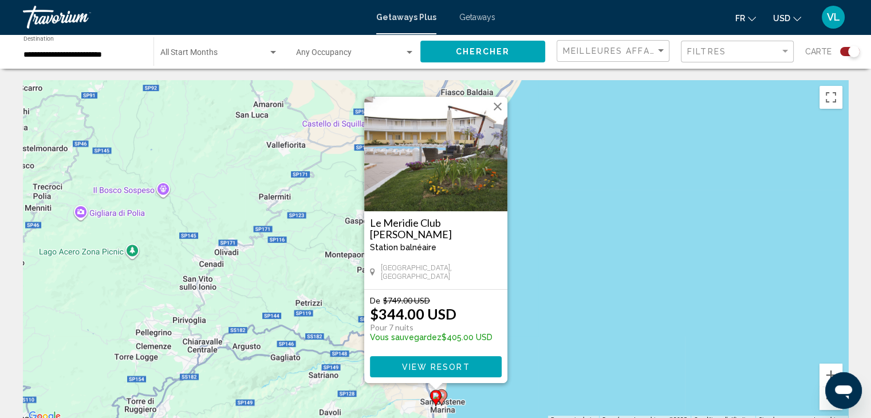
click at [497, 106] on button "Fermer" at bounding box center [497, 106] width 17 height 17
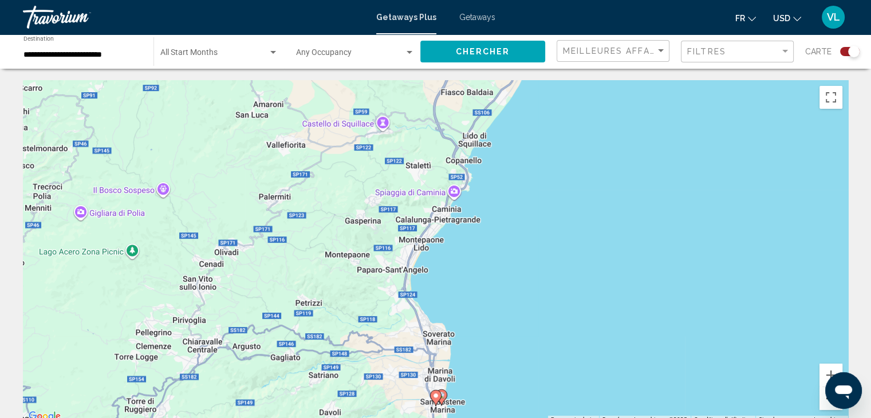
click at [824, 405] on button "Zoom arrière" at bounding box center [831, 398] width 23 height 23
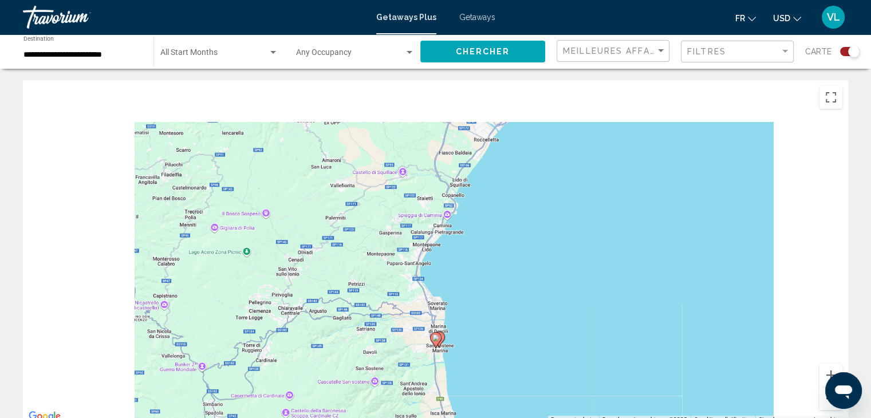
click at [824, 405] on button "Zoom arrière" at bounding box center [831, 398] width 23 height 23
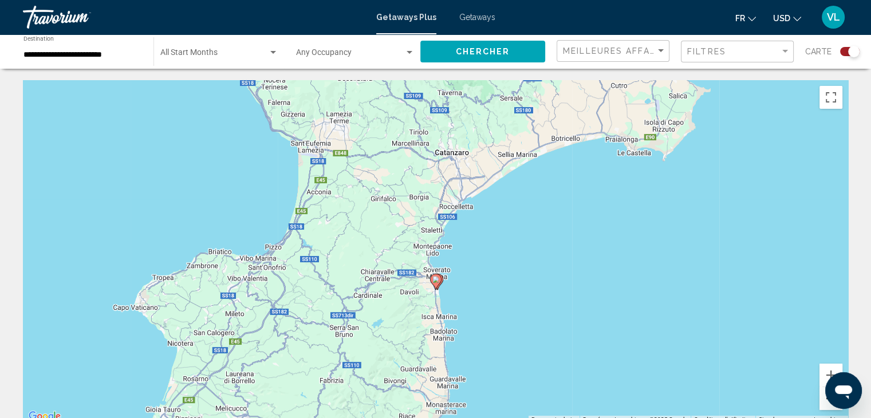
click at [824, 405] on button "Zoom arrière" at bounding box center [831, 398] width 23 height 23
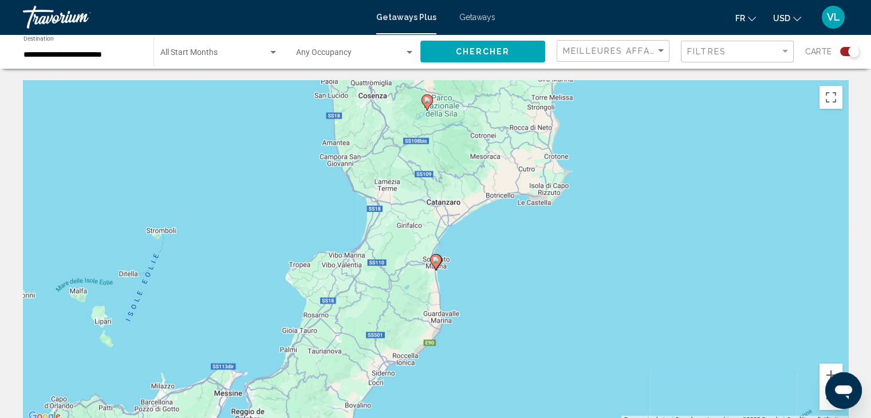
click at [824, 405] on button "Zoom arrière" at bounding box center [831, 398] width 23 height 23
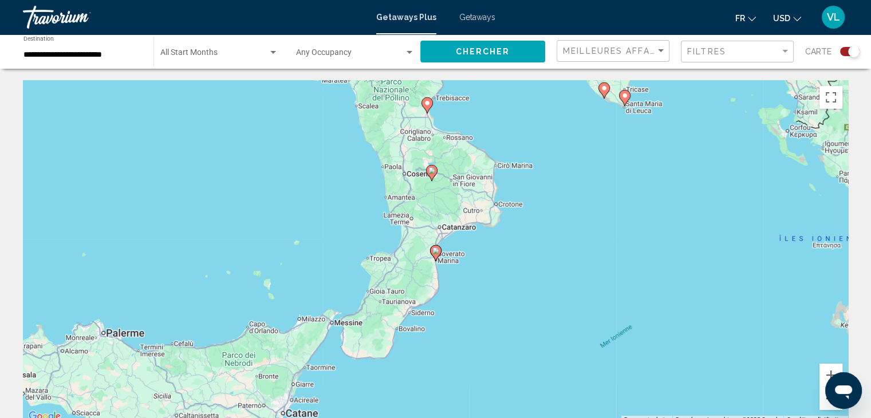
click at [824, 405] on button "Zoom arrière" at bounding box center [831, 398] width 23 height 23
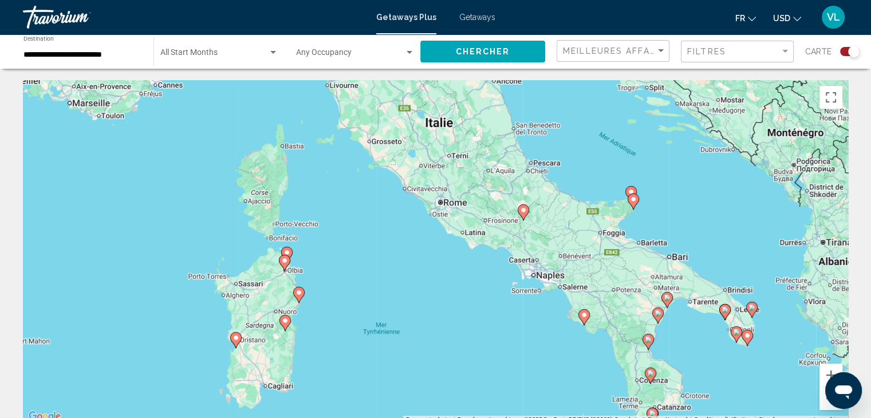
drag, startPoint x: 363, startPoint y: 185, endPoint x: 577, endPoint y: 349, distance: 269.7
click at [577, 349] on div "Pour activer le glissement du marqueur avec le clavier, appuyez sur Alt+Entrée.…" at bounding box center [435, 252] width 825 height 344
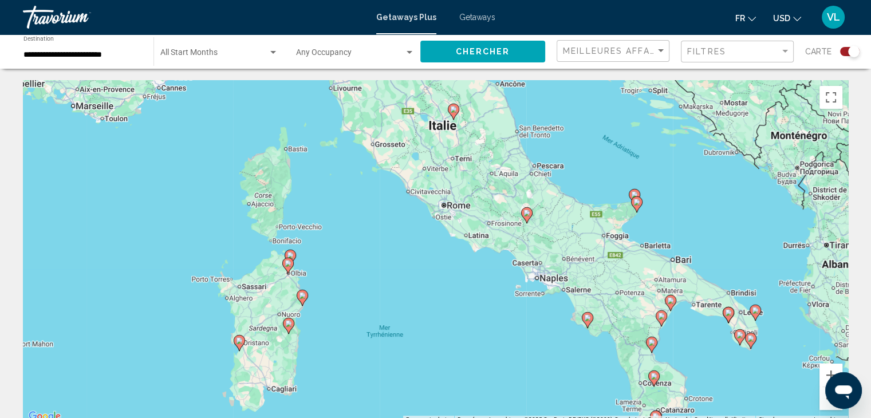
click at [304, 302] on icon "Main content" at bounding box center [302, 298] width 11 height 16
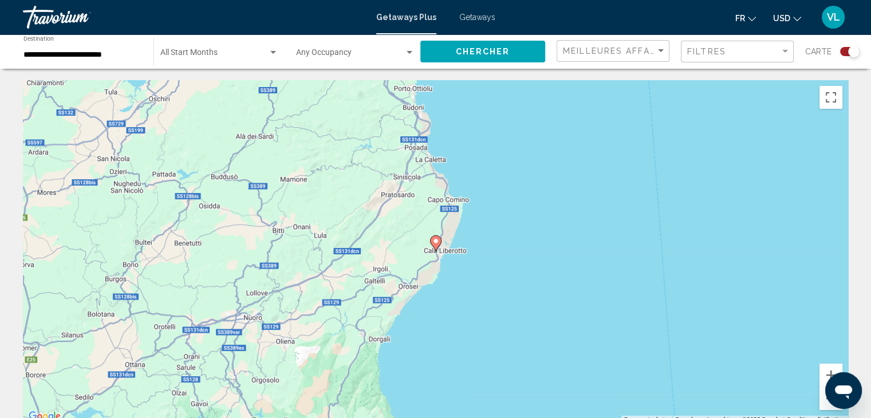
click at [435, 238] on image "Main content" at bounding box center [435, 241] width 7 height 7
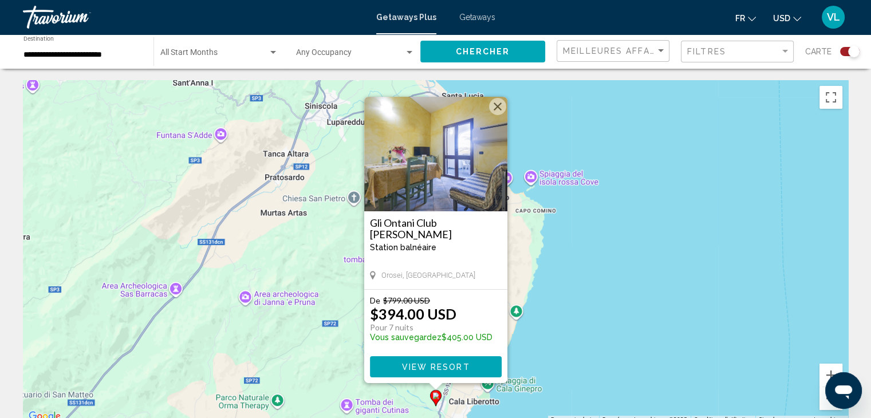
click at [497, 104] on button "Fermer" at bounding box center [497, 106] width 17 height 17
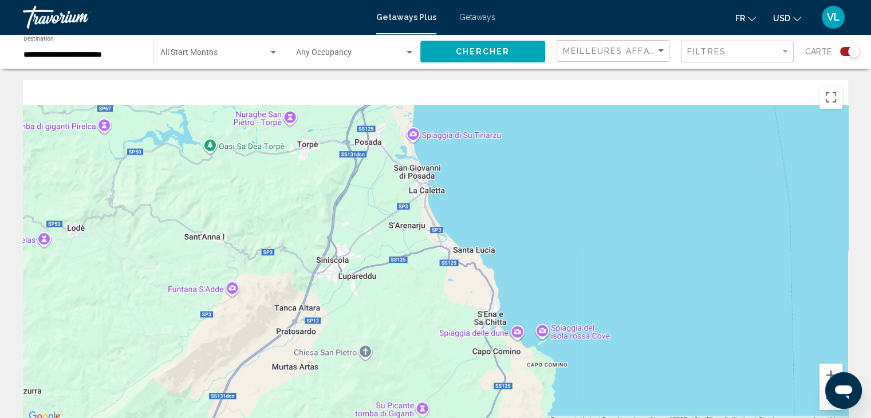
drag, startPoint x: 438, startPoint y: 262, endPoint x: 461, endPoint y: 355, distance: 95.0
click at [461, 355] on div "Pour activer le glissement du marqueur avec le clavier, appuyez sur Alt+Entrée.…" at bounding box center [435, 252] width 825 height 344
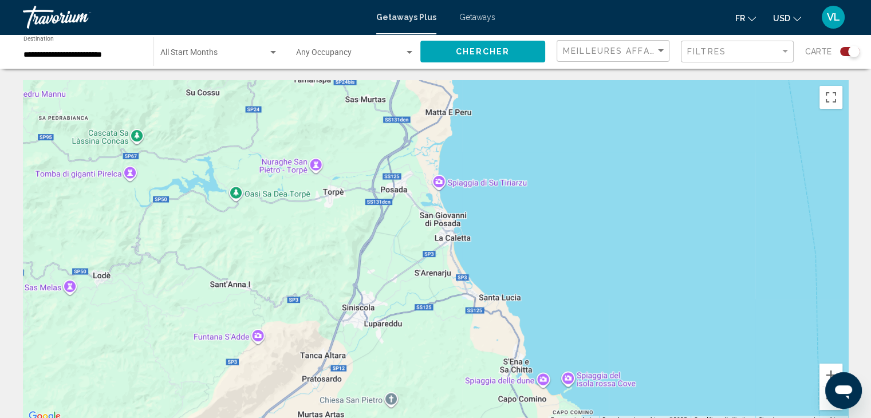
drag, startPoint x: 424, startPoint y: 253, endPoint x: 436, endPoint y: 315, distance: 63.6
click at [436, 315] on div "Main content" at bounding box center [435, 252] width 825 height 344
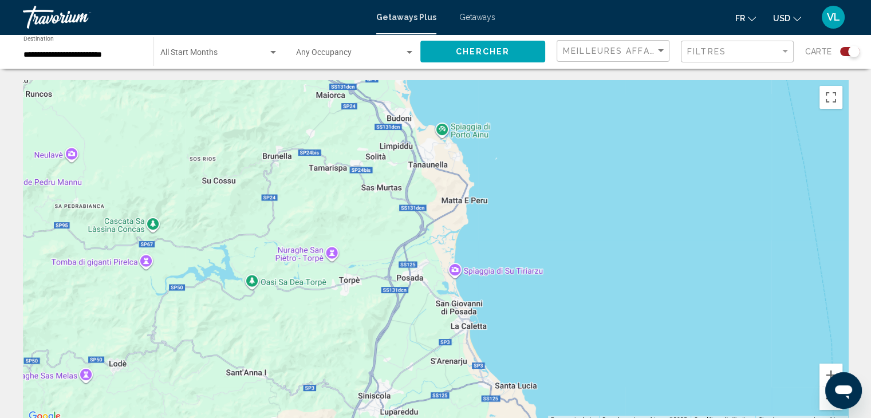
click at [821, 408] on button "Zoom arrière" at bounding box center [831, 398] width 23 height 23
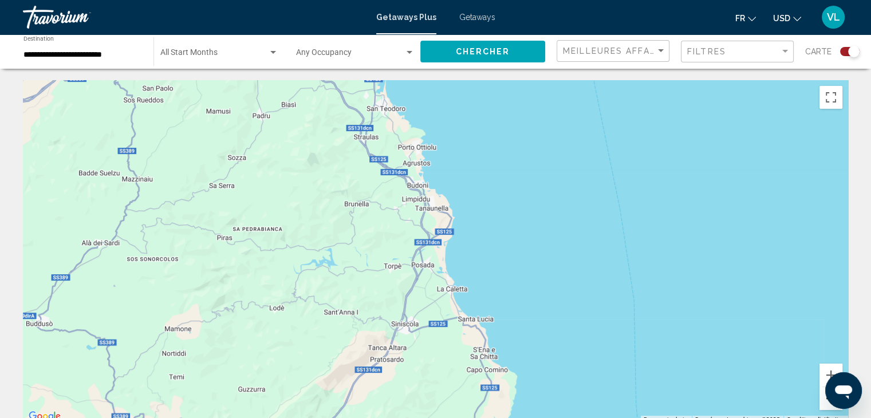
click at [820, 406] on button "Zoom arrière" at bounding box center [831, 398] width 23 height 23
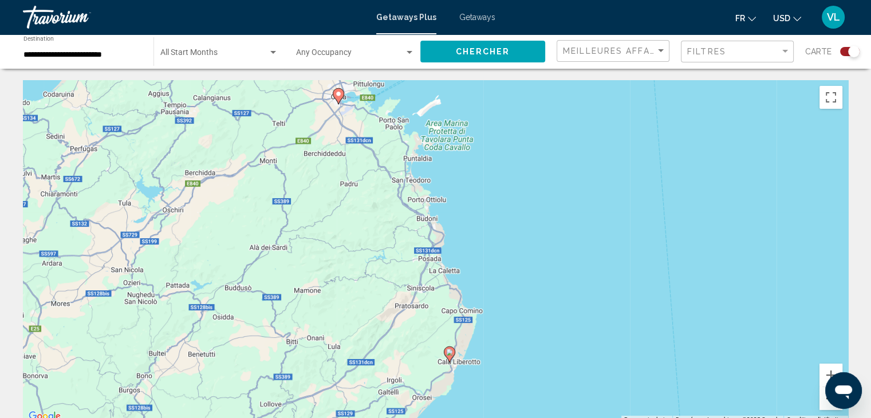
click at [820, 406] on button "Zoom arrière" at bounding box center [831, 398] width 23 height 23
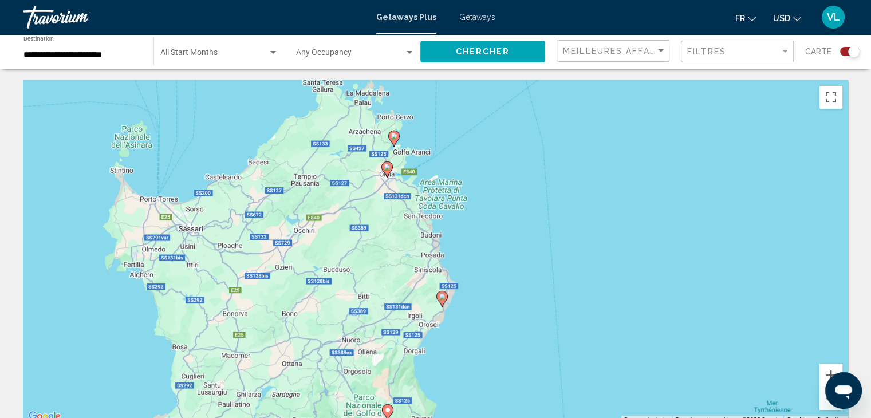
click at [387, 164] on image "Main content" at bounding box center [387, 167] width 7 height 7
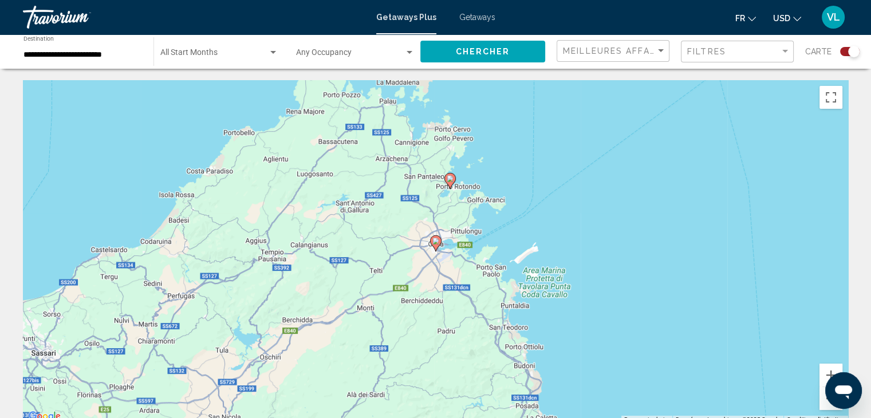
click at [435, 243] on image "Main content" at bounding box center [435, 241] width 7 height 7
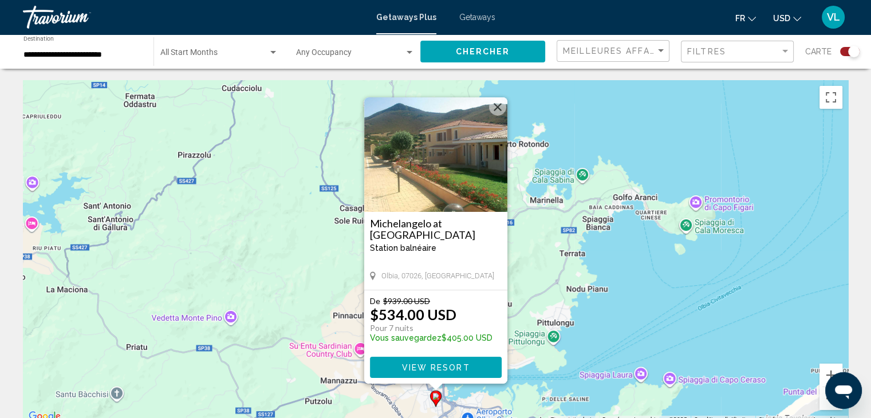
click at [425, 365] on span "View Resort" at bounding box center [436, 367] width 68 height 9
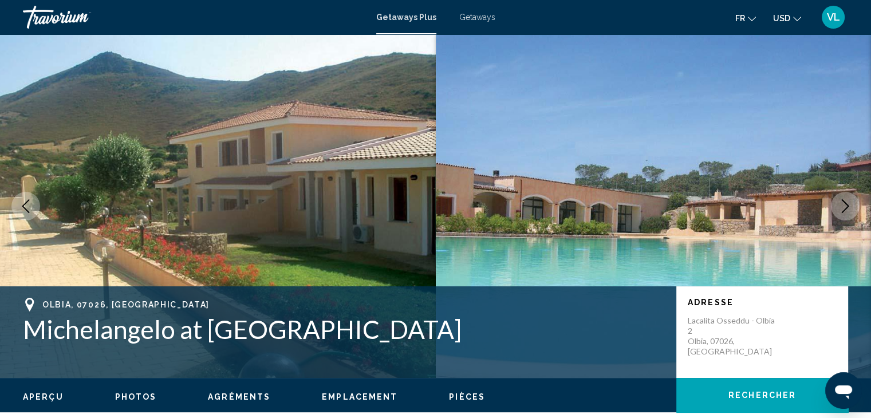
click at [462, 18] on span "Getaways" at bounding box center [477, 17] width 36 height 9
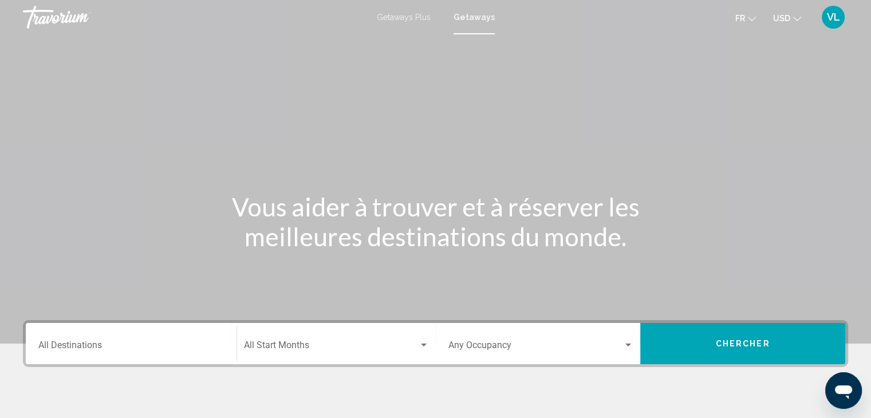
click at [81, 340] on div "Destination All Destinations" at bounding box center [131, 344] width 186 height 36
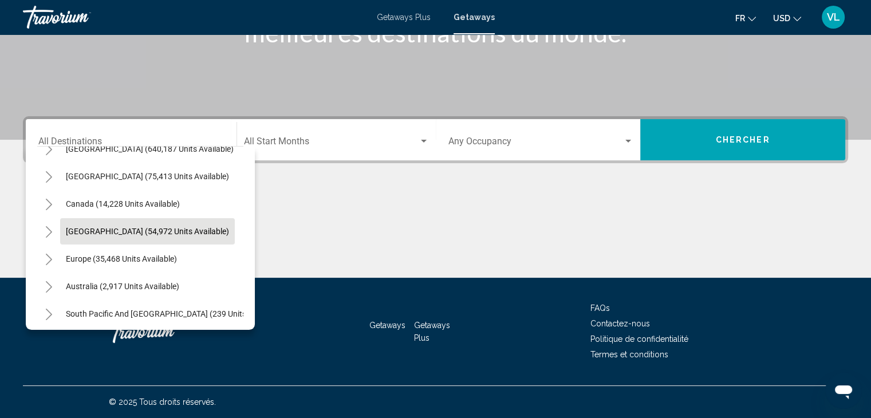
scroll to position [46, 0]
click at [50, 258] on icon "Toggle Europe (35,468 units available)" at bounding box center [49, 258] width 9 height 11
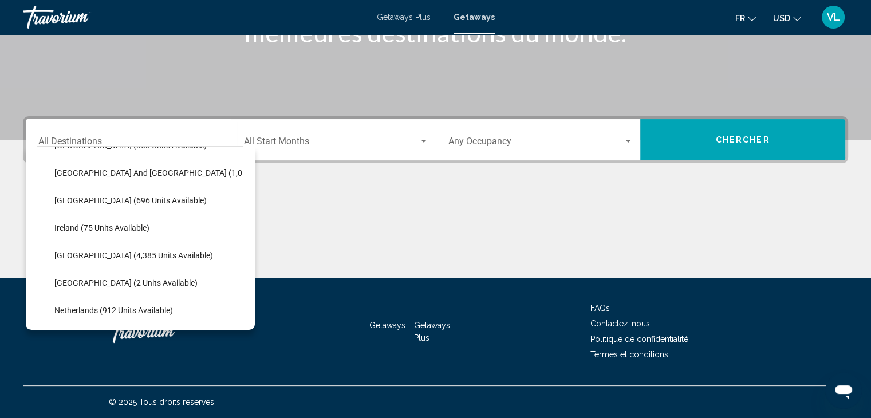
scroll to position [382, 0]
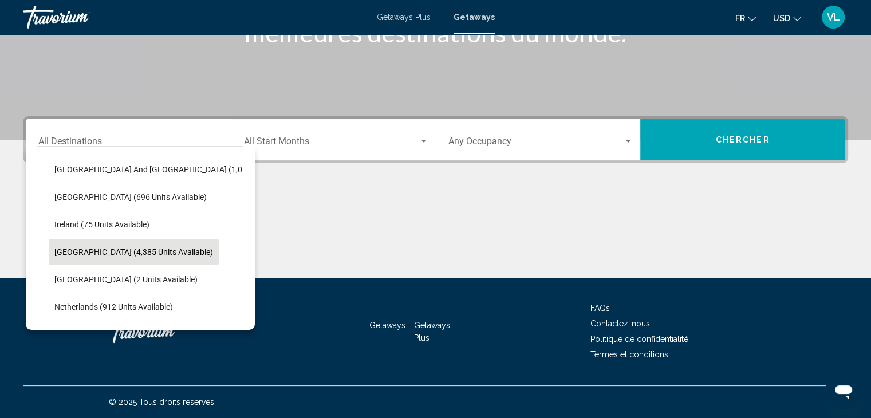
click at [141, 250] on span "[GEOGRAPHIC_DATA] (4,385 units available)" at bounding box center [133, 251] width 159 height 9
type input "**********"
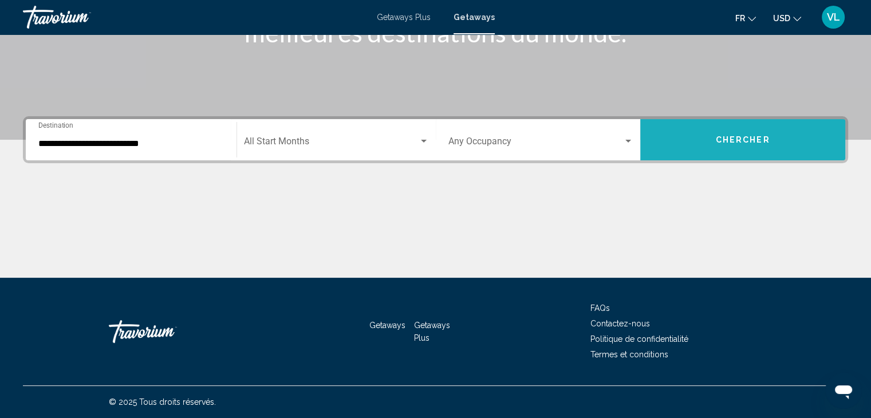
click at [745, 140] on span "Chercher" at bounding box center [743, 140] width 54 height 9
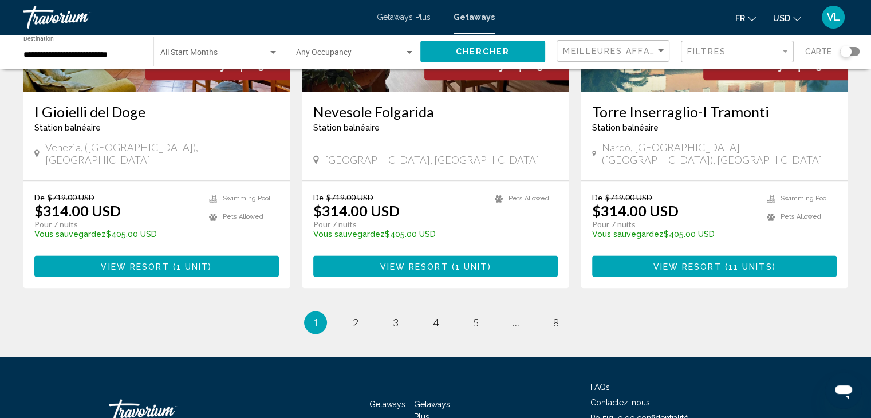
scroll to position [1448, 0]
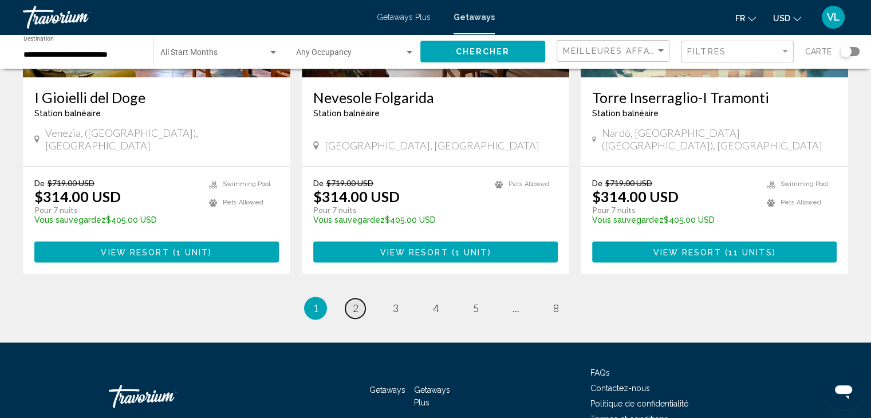
click at [359, 298] on link "page 2" at bounding box center [355, 308] width 20 height 20
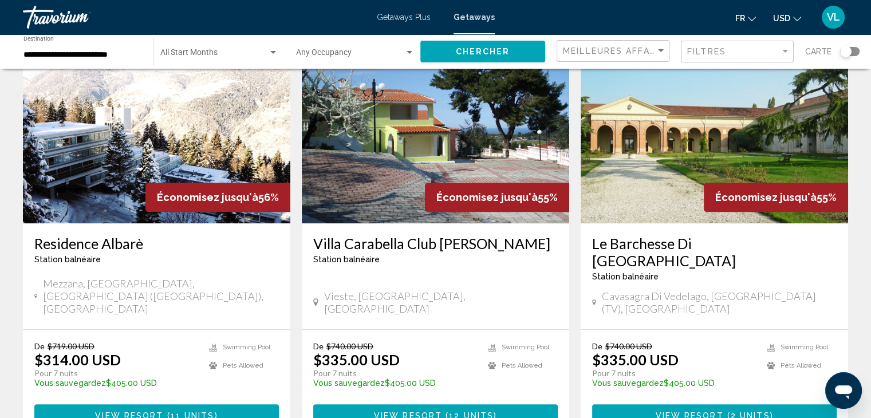
scroll to position [889, 0]
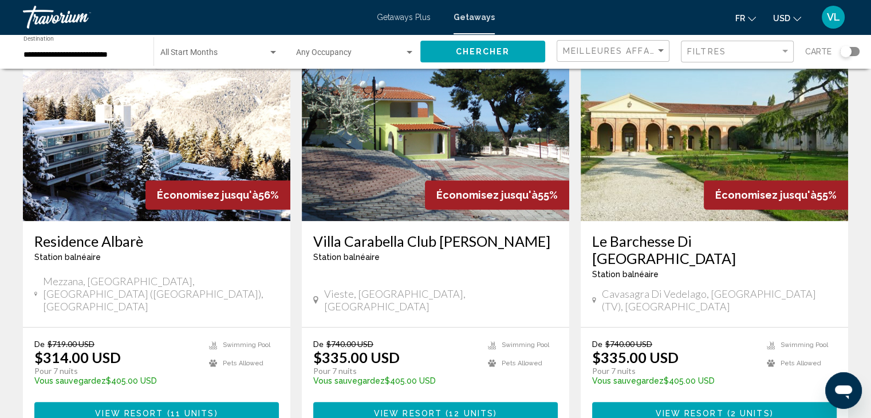
click at [192, 408] on span "11 units" at bounding box center [193, 412] width 44 height 9
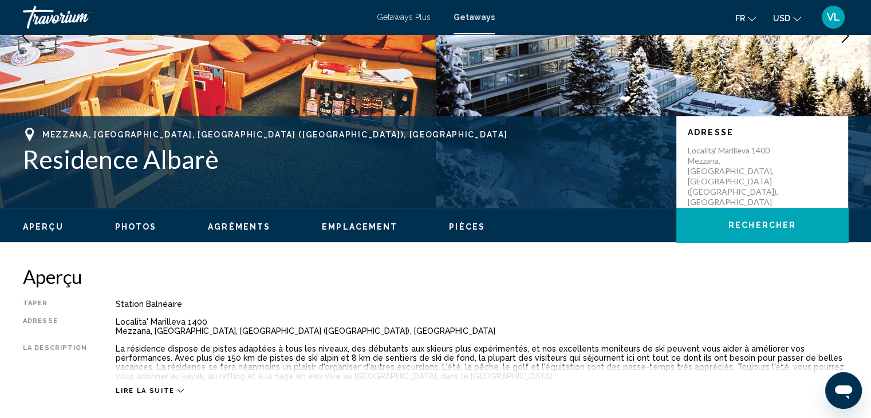
scroll to position [156, 0]
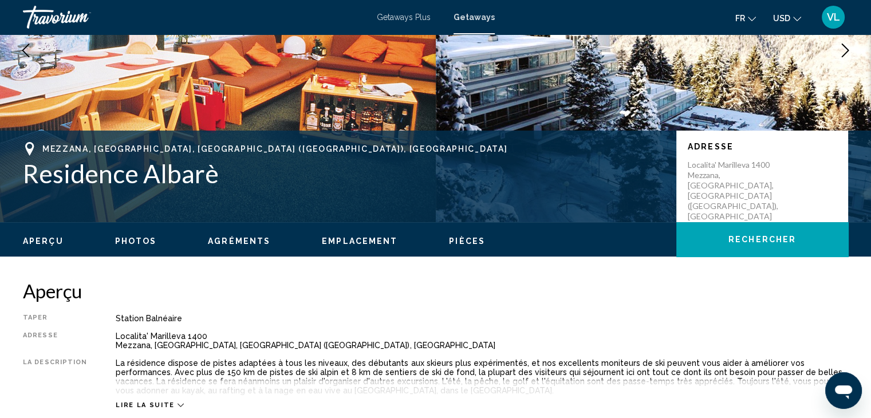
click at [136, 230] on div "Aperçu Photos Agréments Emplacement Pièces Rechercher" at bounding box center [435, 240] width 871 height 36
click at [136, 238] on span "Photos" at bounding box center [136, 241] width 42 height 9
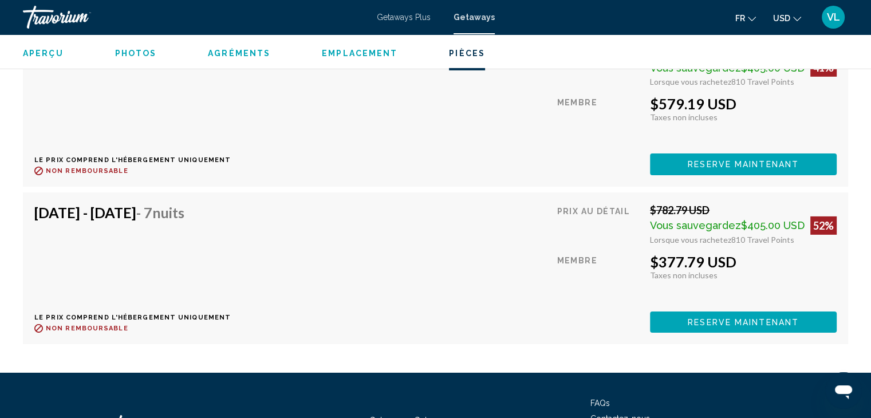
scroll to position [0, 0]
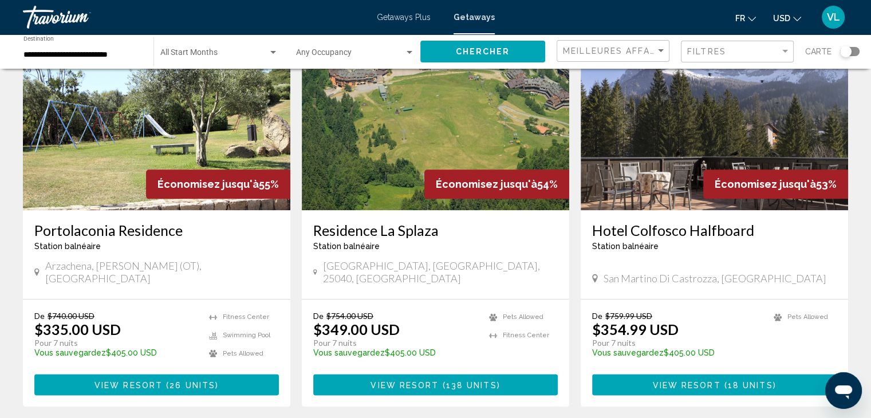
scroll to position [1348, 0]
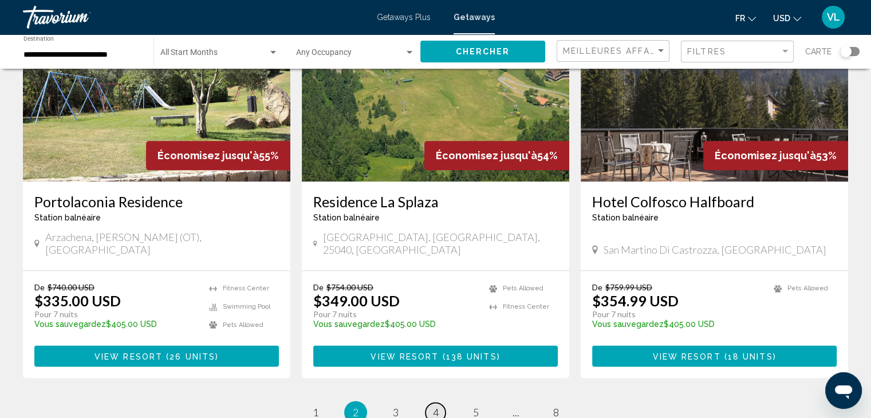
click at [433, 406] on span "4" at bounding box center [436, 412] width 6 height 13
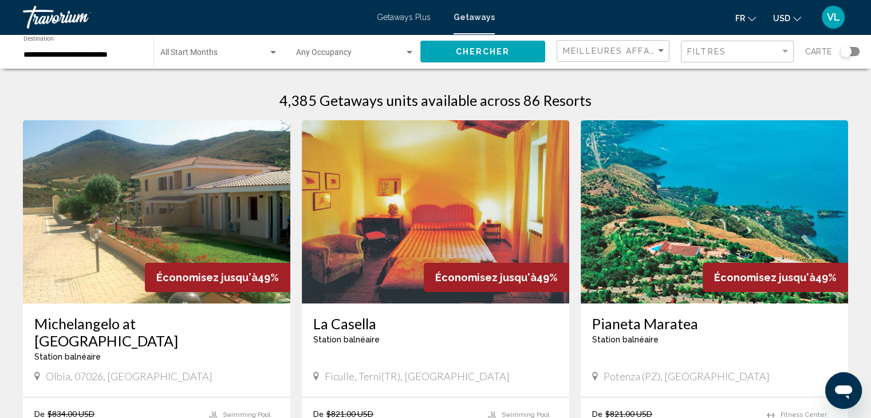
click at [854, 51] on div "Search widget" at bounding box center [849, 51] width 19 height 9
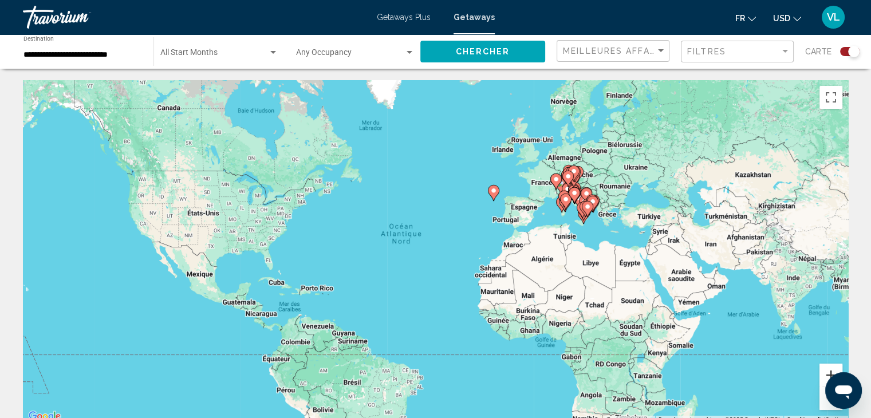
click at [829, 369] on button "Zoom avant" at bounding box center [831, 375] width 23 height 23
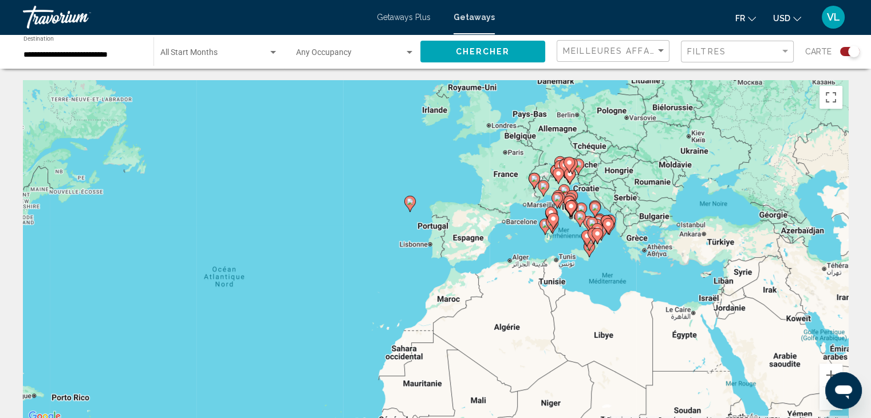
drag, startPoint x: 724, startPoint y: 258, endPoint x: 635, endPoint y: 286, distance: 93.7
click at [635, 286] on div "Pour activer le glissement du marqueur avec le clavier, appuyez sur Alt+Entrée.…" at bounding box center [435, 252] width 825 height 344
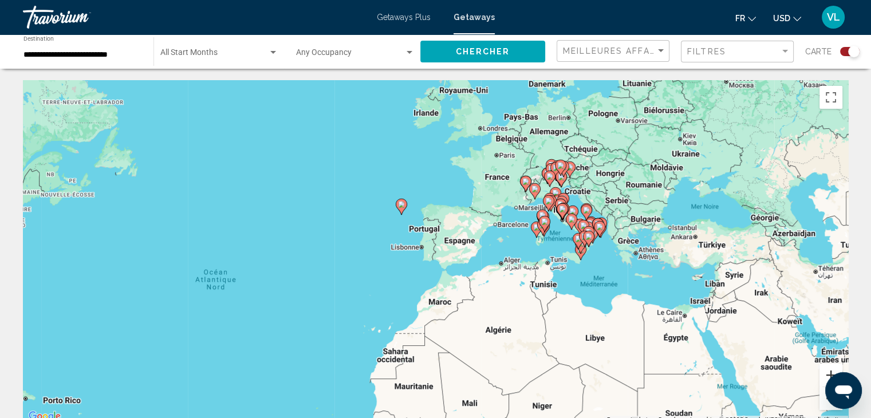
click at [827, 376] on button "Zoom avant" at bounding box center [831, 375] width 23 height 23
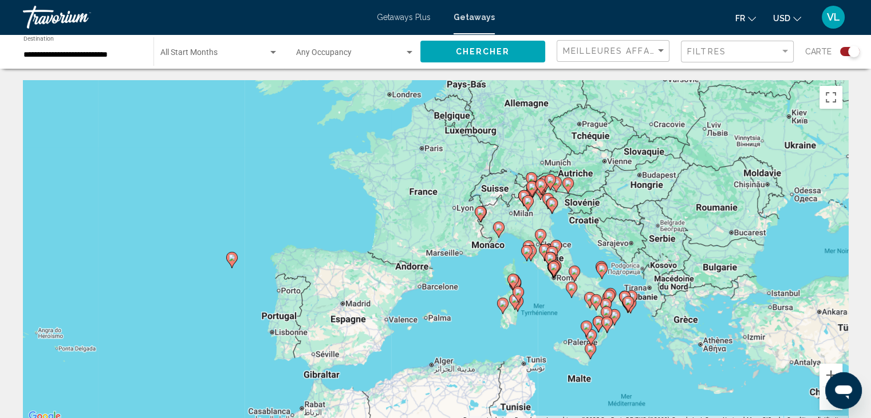
drag, startPoint x: 666, startPoint y: 319, endPoint x: 607, endPoint y: 363, distance: 72.9
click at [607, 363] on div "Pour activer le glissement du marqueur avec le clavier, appuyez sur Alt+Entrée.…" at bounding box center [435, 252] width 825 height 344
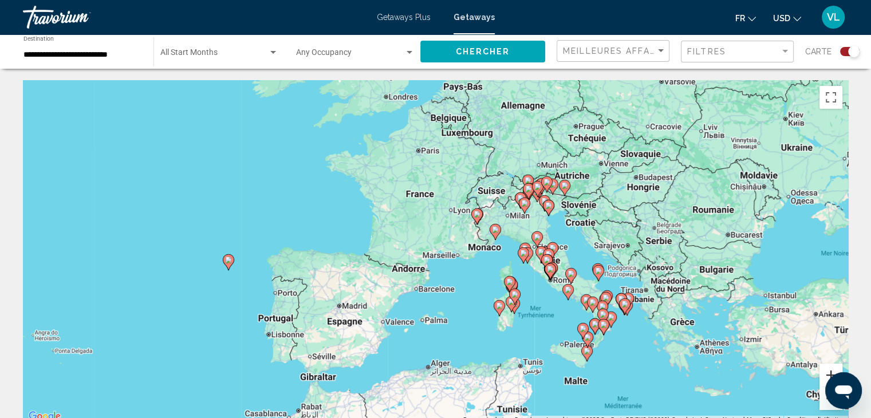
click at [825, 368] on button "Zoom avant" at bounding box center [831, 375] width 23 height 23
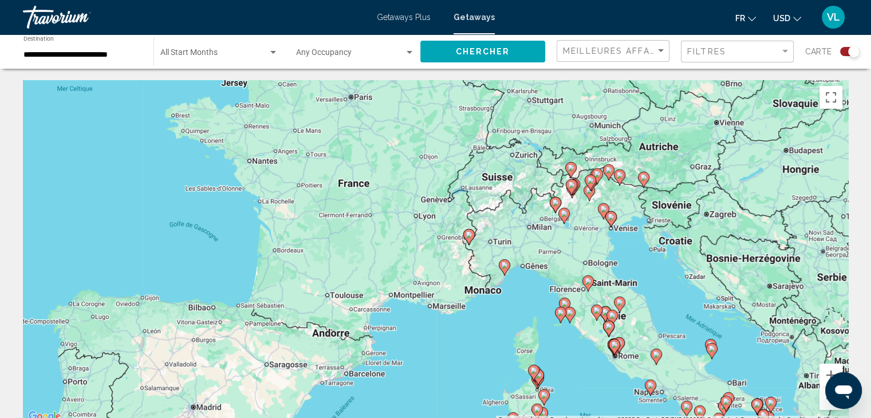
drag, startPoint x: 748, startPoint y: 278, endPoint x: 688, endPoint y: 332, distance: 80.3
click at [688, 332] on div "Pour activer le glissement du marqueur avec le clavier, appuyez sur Alt+Entrée.…" at bounding box center [435, 252] width 825 height 344
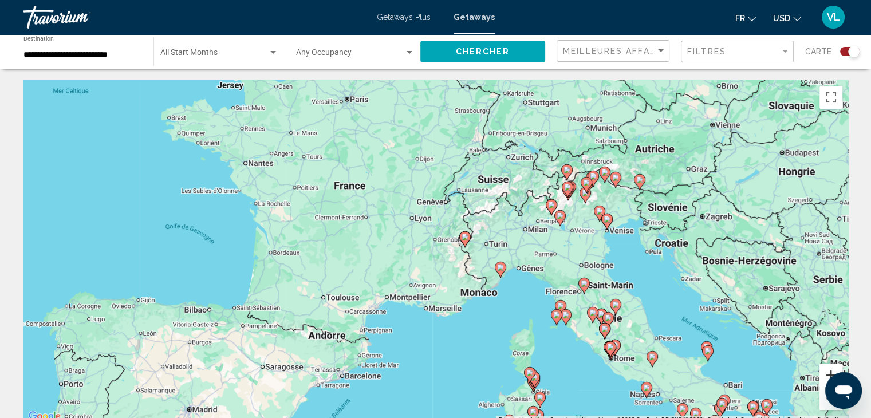
click at [825, 372] on button "Zoom avant" at bounding box center [831, 375] width 23 height 23
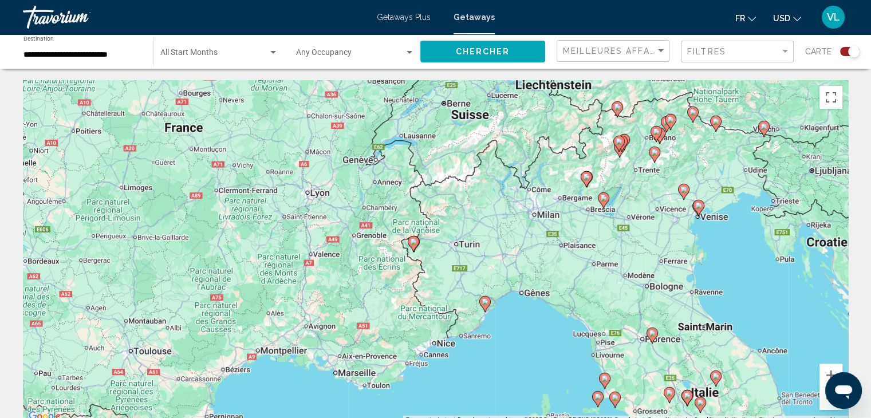
drag, startPoint x: 780, startPoint y: 294, endPoint x: 692, endPoint y: 293, distance: 87.7
click at [692, 293] on div "Pour activer le glissement du marqueur avec le clavier, appuyez sur Alt+Entrée.…" at bounding box center [435, 252] width 825 height 344
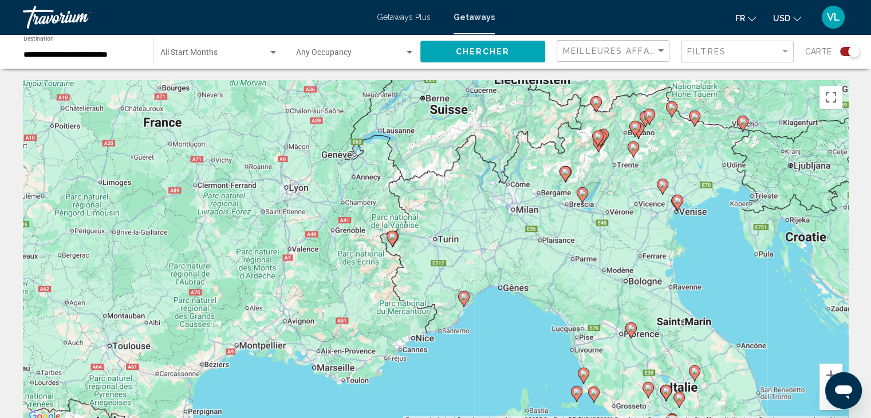
click at [680, 202] on image "Main content" at bounding box center [677, 200] width 7 height 7
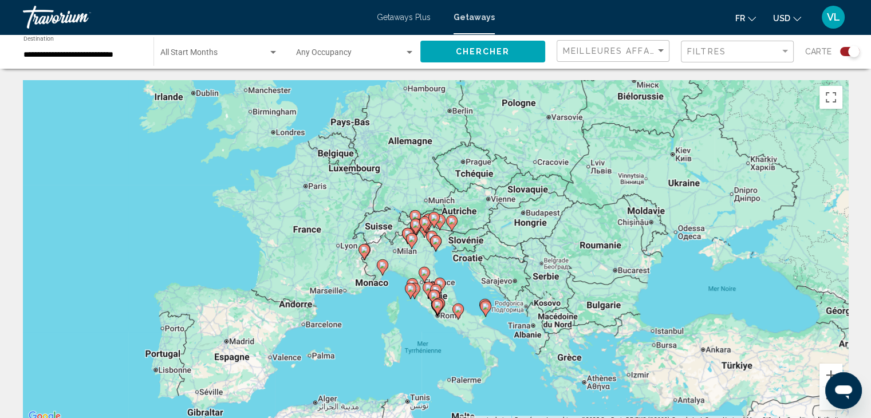
click at [436, 241] on image "Main content" at bounding box center [435, 241] width 7 height 7
type input "**********"
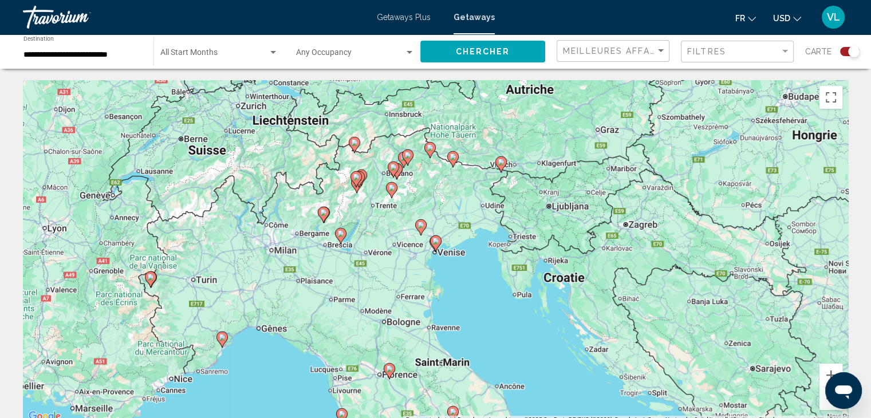
click at [436, 241] on image "Main content" at bounding box center [435, 241] width 7 height 7
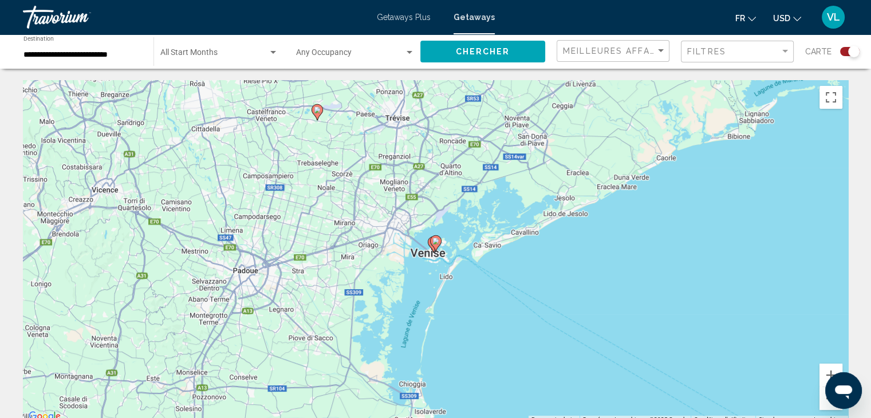
click at [436, 241] on image "Main content" at bounding box center [435, 241] width 7 height 7
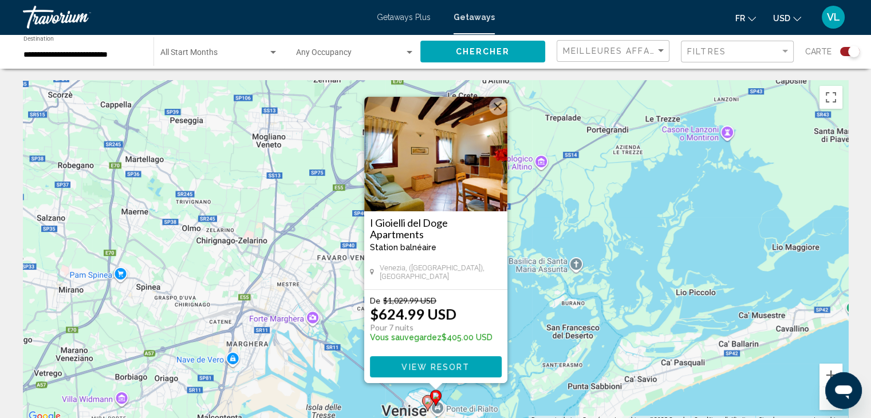
click at [426, 404] on image "Main content" at bounding box center [427, 401] width 7 height 7
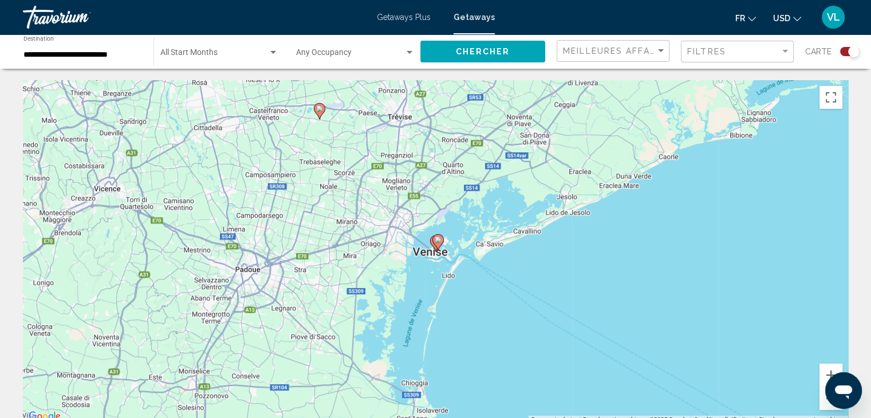
click at [433, 246] on gmp-advanced-marker "Main content" at bounding box center [437, 242] width 11 height 17
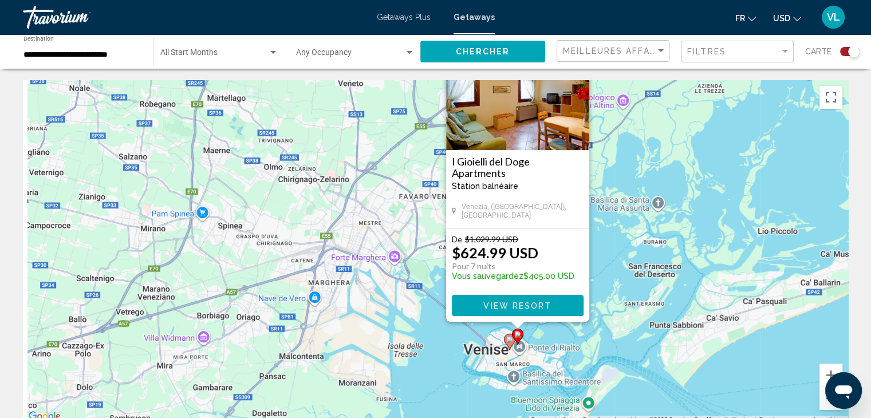
drag, startPoint x: 600, startPoint y: 378, endPoint x: 683, endPoint y: 314, distance: 104.6
click at [683, 314] on div "Pour activer le glissement du marqueur avec le clavier, appuyez sur Alt+Entrée.…" at bounding box center [435, 252] width 825 height 344
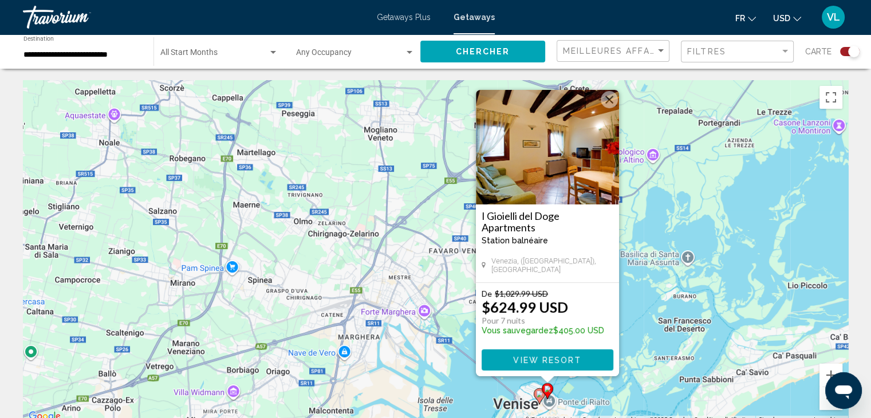
drag, startPoint x: 699, startPoint y: 329, endPoint x: 736, endPoint y: 392, distance: 72.4
click at [736, 392] on div "Pour activer le glissement du marqueur avec le clavier, appuyez sur Alt+Entrée.…" at bounding box center [435, 252] width 825 height 344
click at [611, 92] on button "Fermer" at bounding box center [609, 99] width 17 height 17
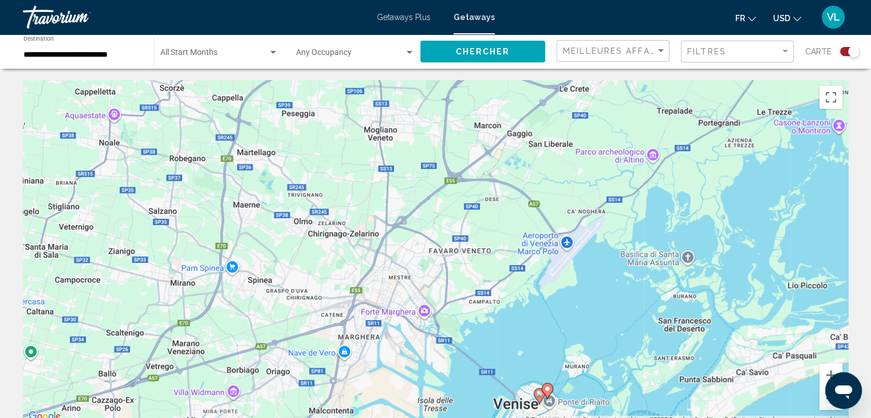
click at [537, 394] on image "Main content" at bounding box center [539, 394] width 7 height 7
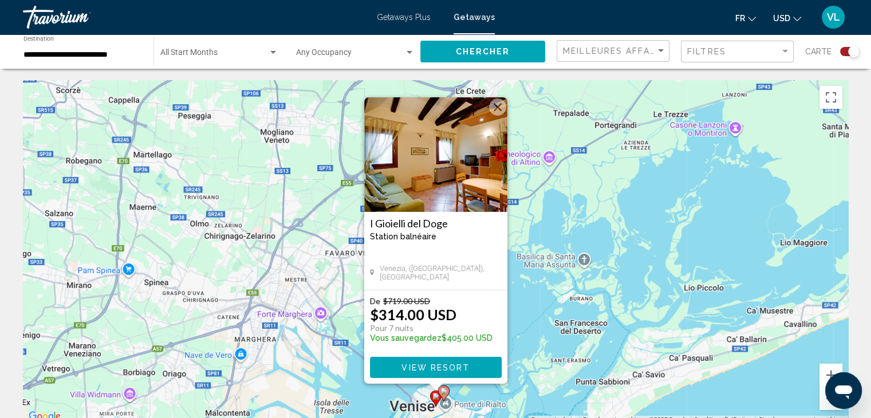
click at [443, 367] on span "View Resort" at bounding box center [436, 367] width 68 height 9
